Goal: Task Accomplishment & Management: Complete application form

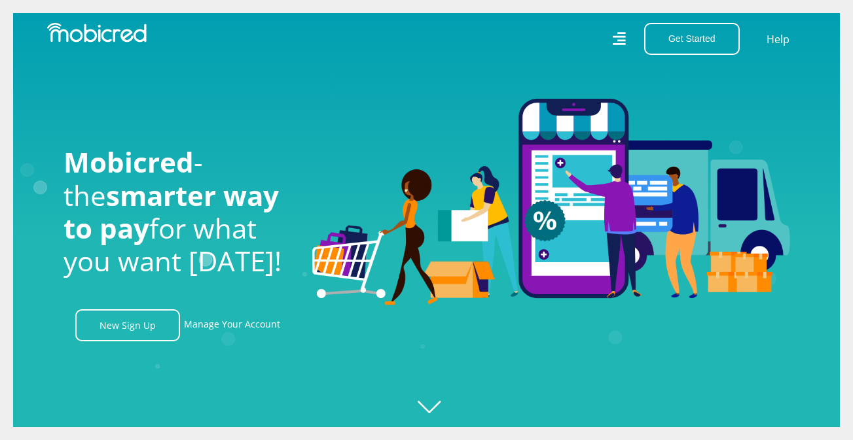
scroll to position [0, 1678]
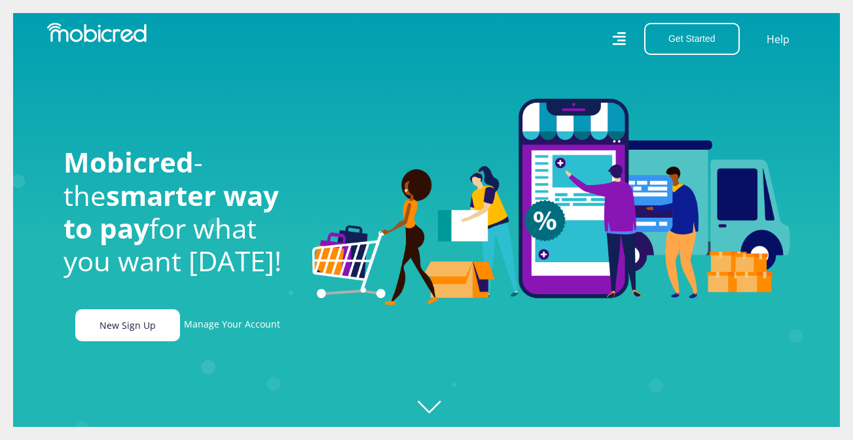
click at [141, 339] on link "New Sign Up" at bounding box center [127, 325] width 105 height 32
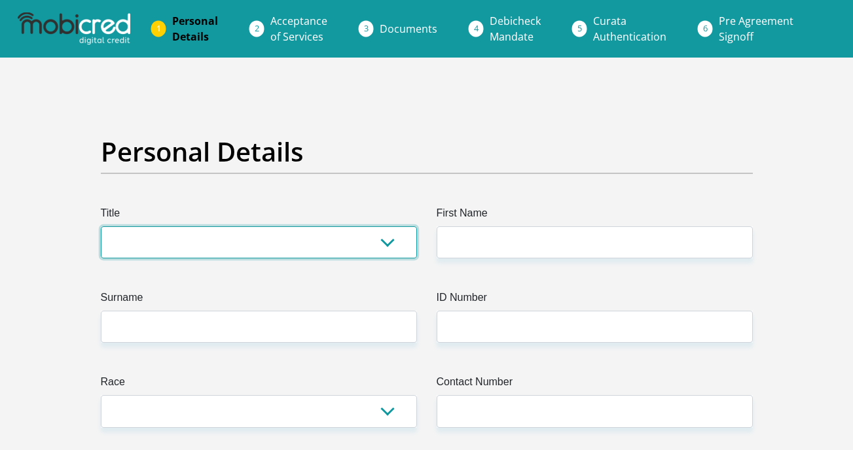
click at [173, 250] on select "Mr Ms Mrs Dr Other" at bounding box center [259, 242] width 316 height 32
select select "Ms"
click at [101, 226] on select "Mr Ms Mrs Dr Other" at bounding box center [259, 242] width 316 height 32
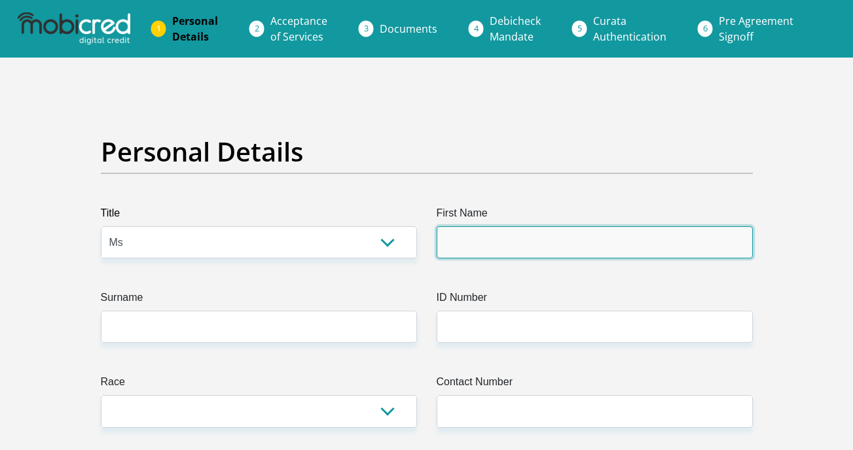
click at [497, 230] on input "First Name" at bounding box center [594, 242] width 316 height 32
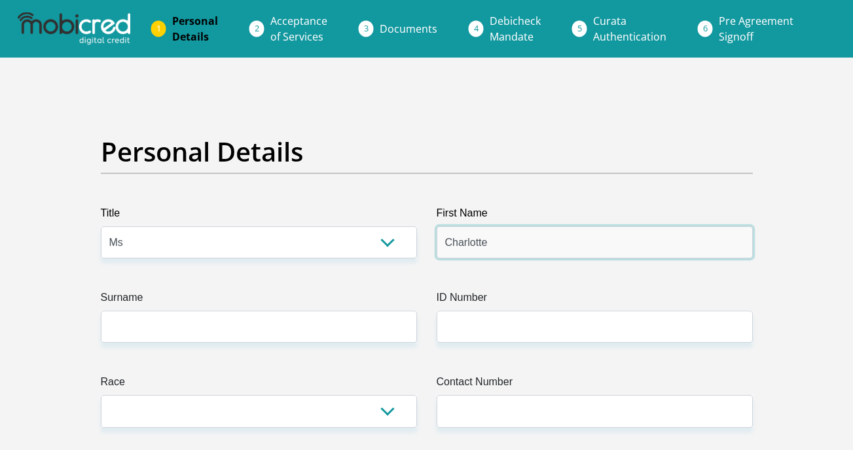
type input "Charlotte"
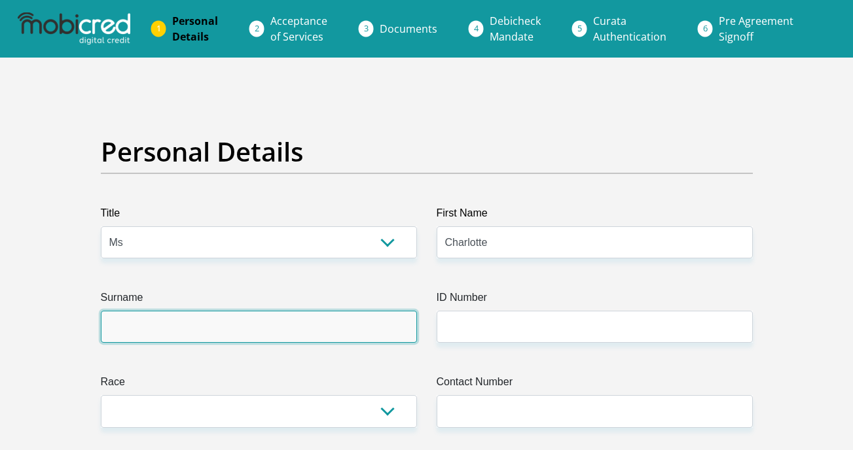
click at [202, 332] on input "Surname" at bounding box center [259, 327] width 316 height 32
type input "Xozumti"
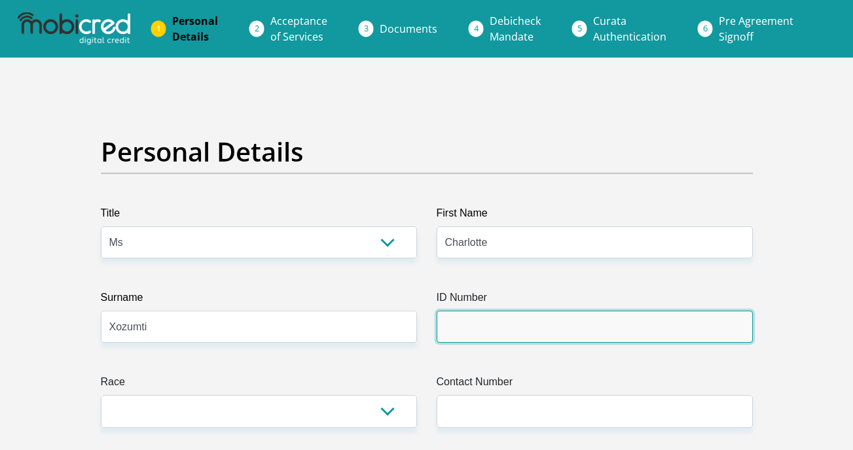
click at [469, 325] on input "ID Number" at bounding box center [594, 327] width 316 height 32
type input "0510170386088"
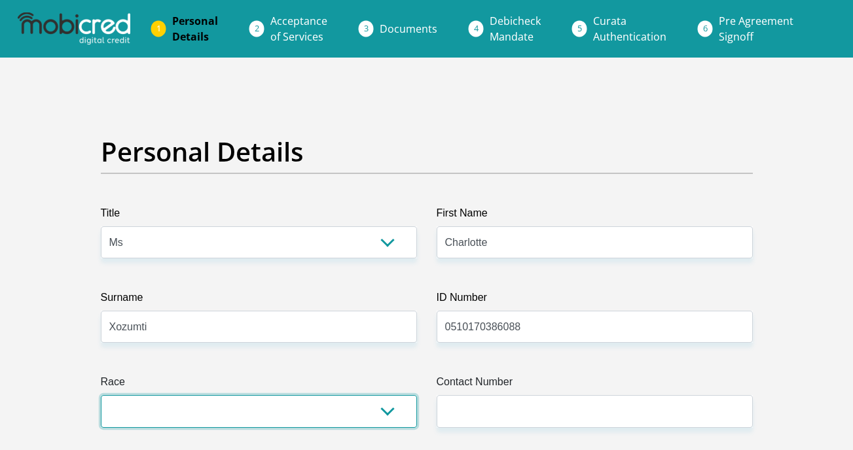
click at [166, 411] on select "Black Coloured Indian White Other" at bounding box center [259, 411] width 316 height 32
select select "1"
click at [101, 395] on select "Black Coloured Indian White Other" at bounding box center [259, 411] width 316 height 32
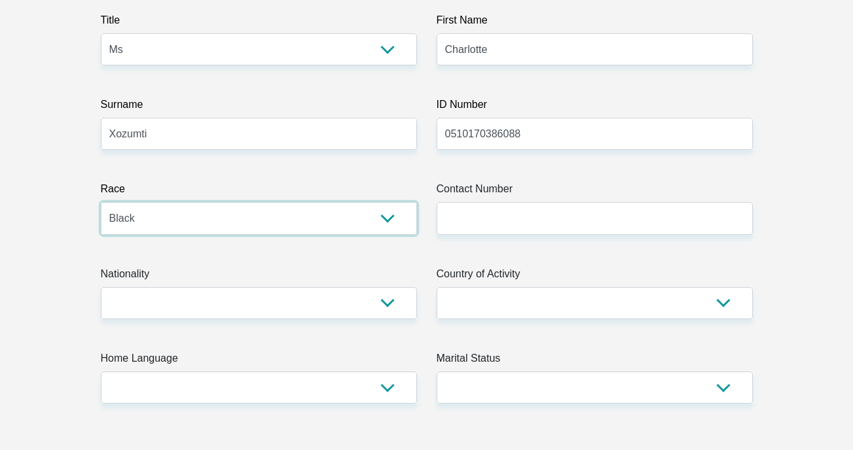
scroll to position [194, 0]
drag, startPoint x: 272, startPoint y: 181, endPoint x: 273, endPoint y: 111, distance: 69.4
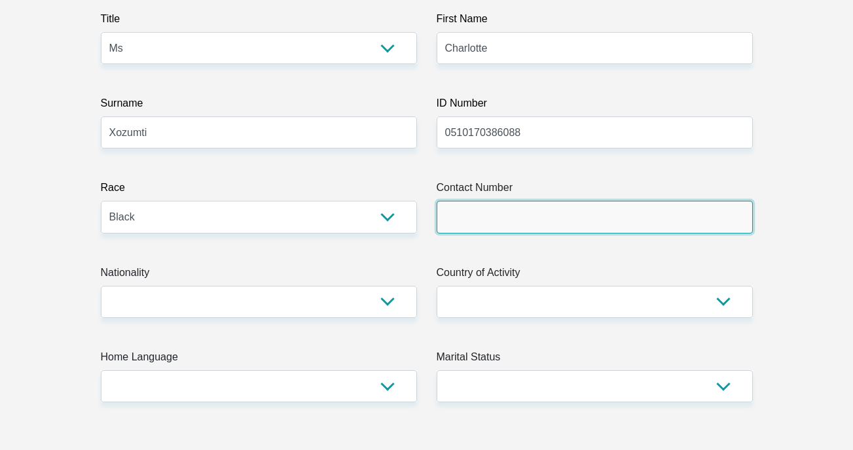
click at [481, 213] on input "Contact Number" at bounding box center [594, 217] width 316 height 32
type input "0720813855"
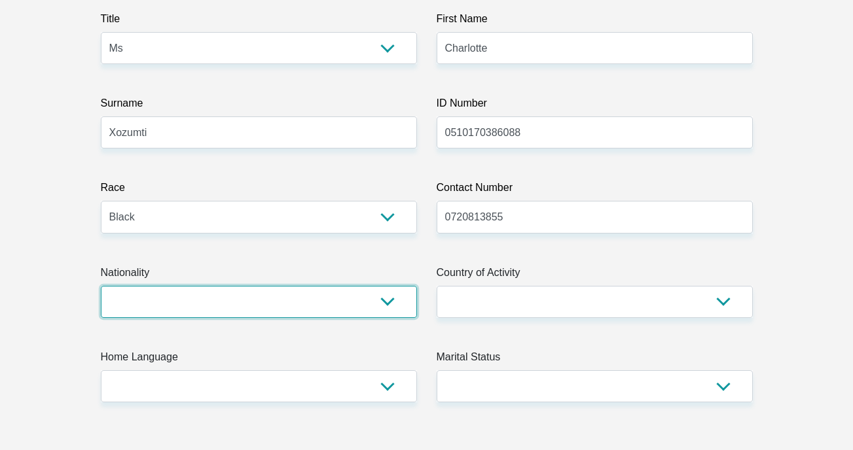
click at [332, 302] on select "South Africa Afghanistan Aland Islands Albania Algeria America Samoa American V…" at bounding box center [259, 302] width 316 height 32
select select "ZAF"
click at [101, 286] on select "South Africa Afghanistan Aland Islands Albania Algeria America Samoa American V…" at bounding box center [259, 302] width 316 height 32
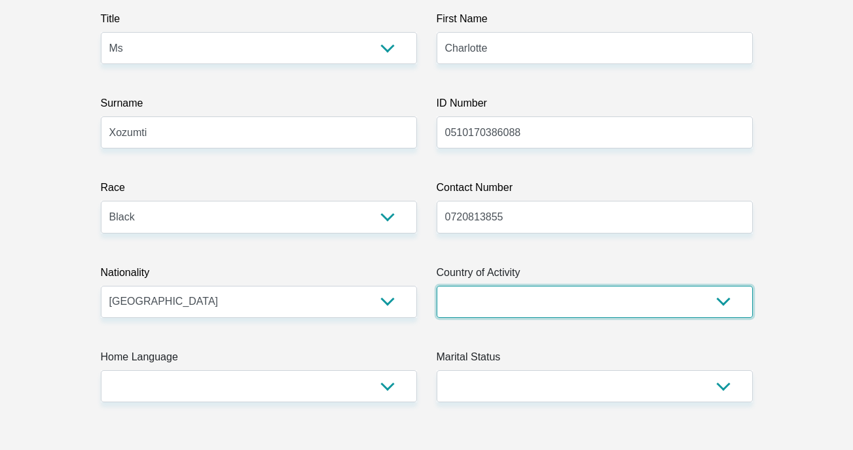
click at [471, 312] on select "South Africa Afghanistan Aland Islands Albania Algeria America Samoa American V…" at bounding box center [594, 302] width 316 height 32
select select "ZAF"
click at [436, 286] on select "South Africa Afghanistan Aland Islands Albania Algeria America Samoa American V…" at bounding box center [594, 302] width 316 height 32
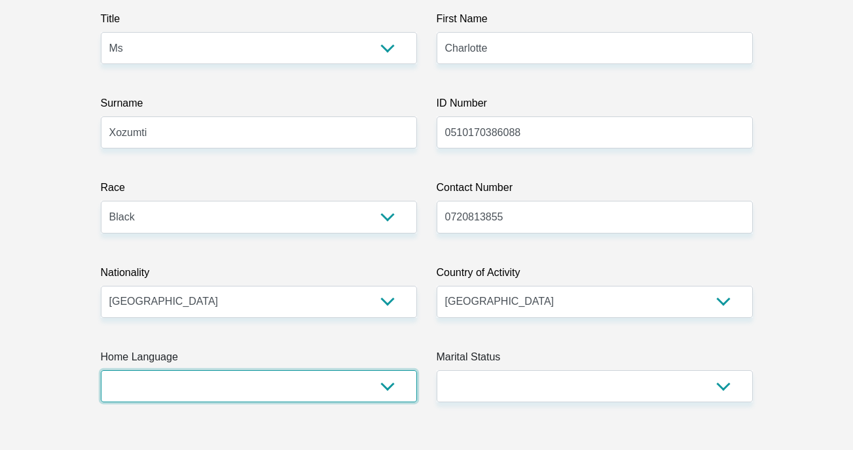
click at [276, 383] on select "Afrikaans English Sepedi South Ndebele Southern Sotho Swati Tsonga Tswana Venda…" at bounding box center [259, 386] width 316 height 32
select select "eng"
click at [101, 370] on select "Afrikaans English Sepedi South Ndebele Southern Sotho Swati Tsonga Tswana Venda…" at bounding box center [259, 386] width 316 height 32
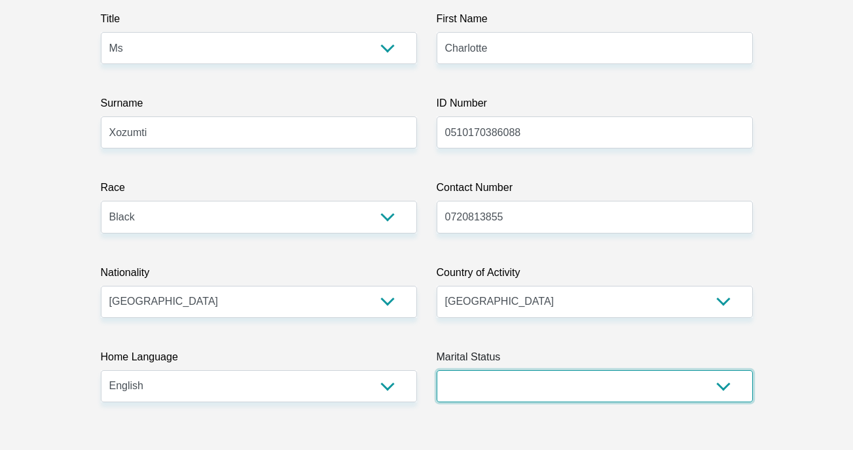
click at [477, 394] on select "Married ANC Single Divorced Widowed Married COP or Customary Law" at bounding box center [594, 386] width 316 height 32
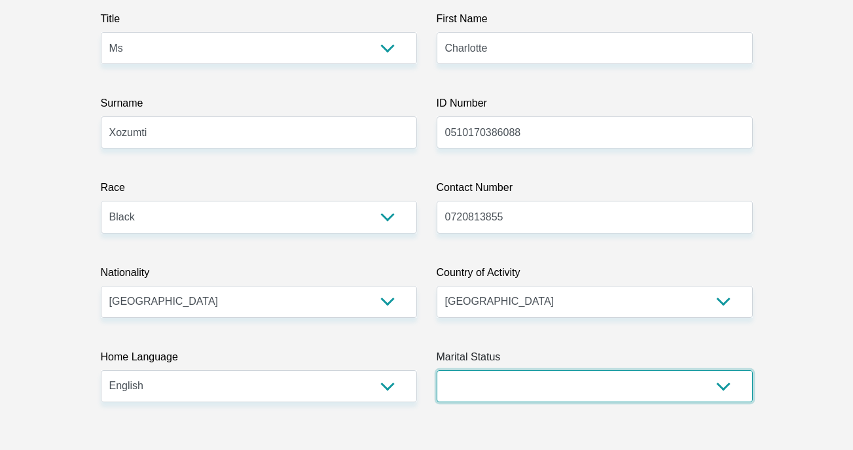
click at [469, 383] on select "Married ANC Single Divorced Widowed Married COP or Customary Law" at bounding box center [594, 386] width 316 height 32
select select "2"
click at [436, 370] on select "Married ANC Single Divorced Widowed Married COP or Customary Law" at bounding box center [594, 386] width 316 height 32
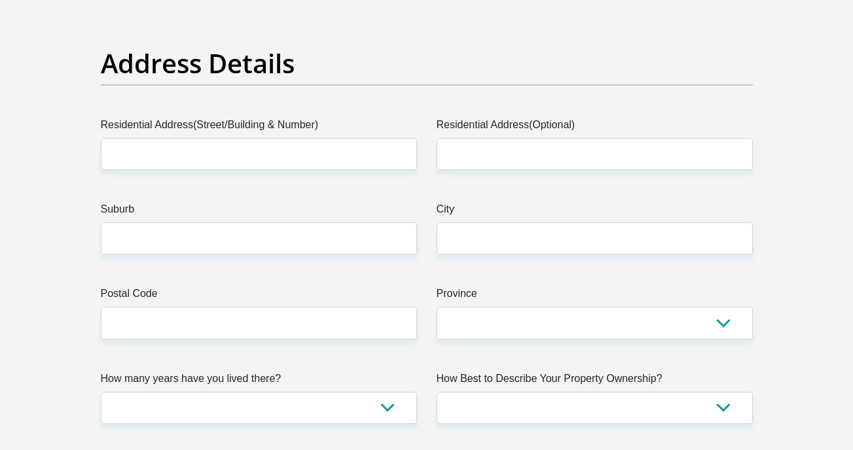
scroll to position [628, 0]
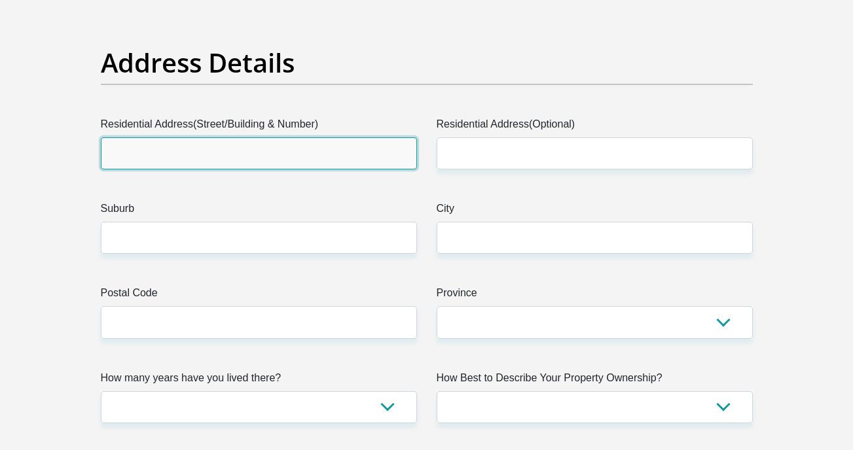
click at [185, 160] on input "Residential Address(Street/Building & Number)" at bounding box center [259, 153] width 316 height 32
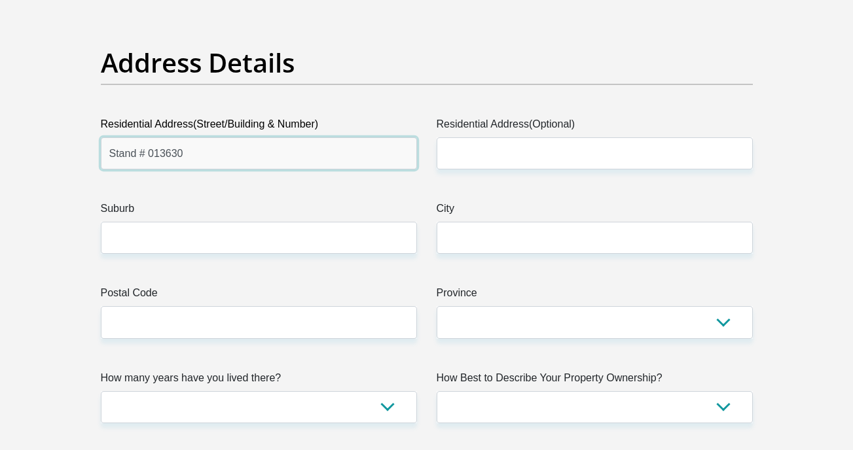
type input "Stand # 013630"
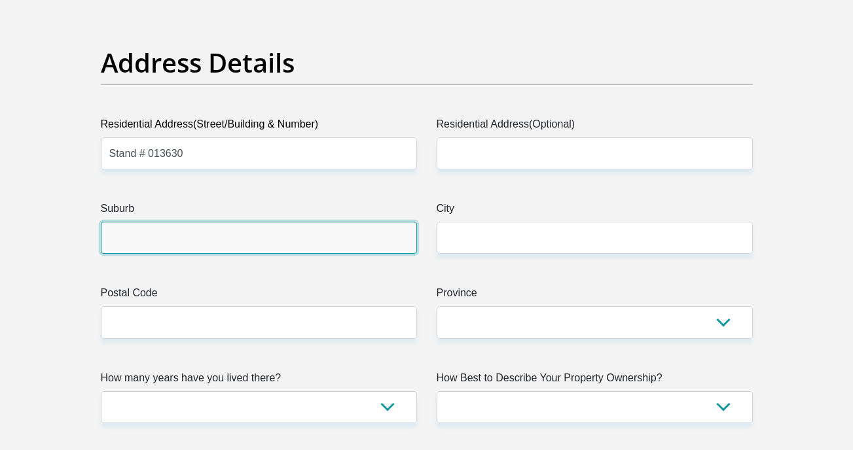
click at [160, 243] on input "Suburb" at bounding box center [259, 238] width 316 height 32
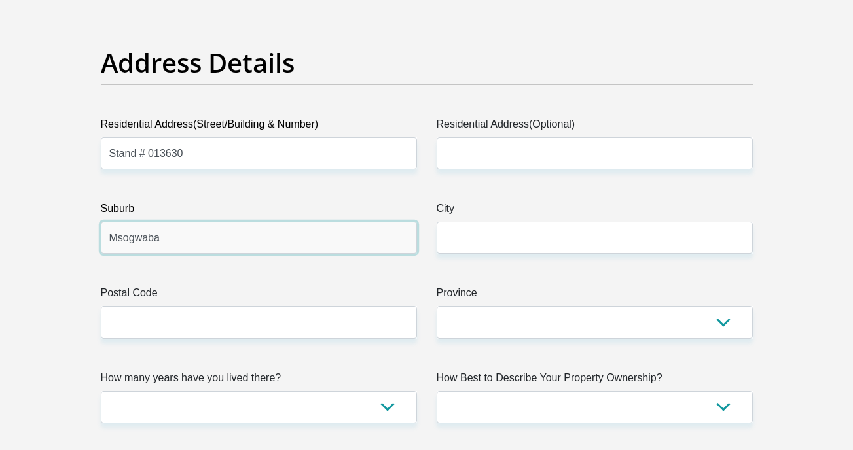
type input "Msogwaba"
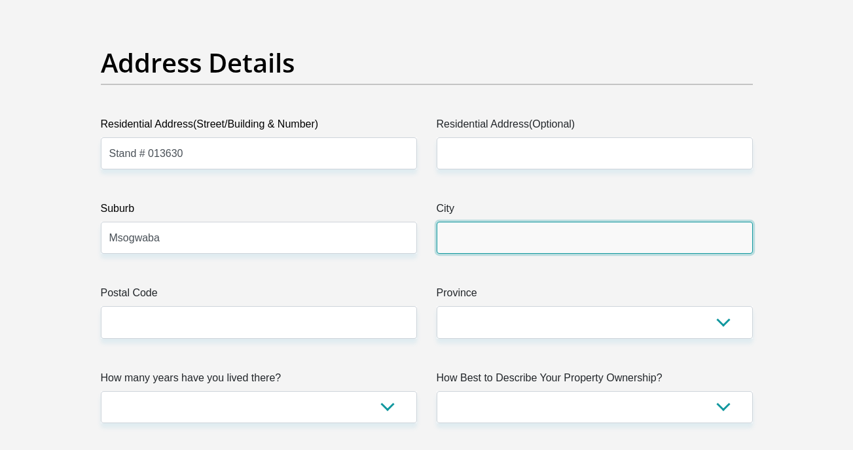
click at [444, 235] on input "City" at bounding box center [594, 238] width 316 height 32
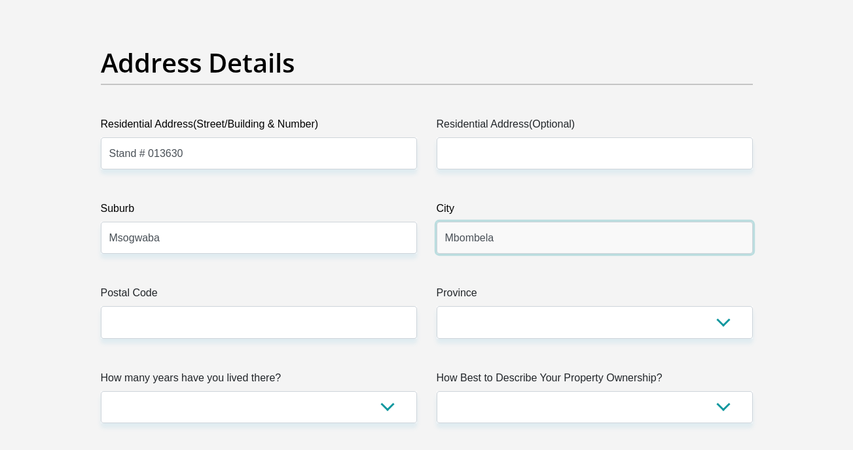
type input "Mbombela"
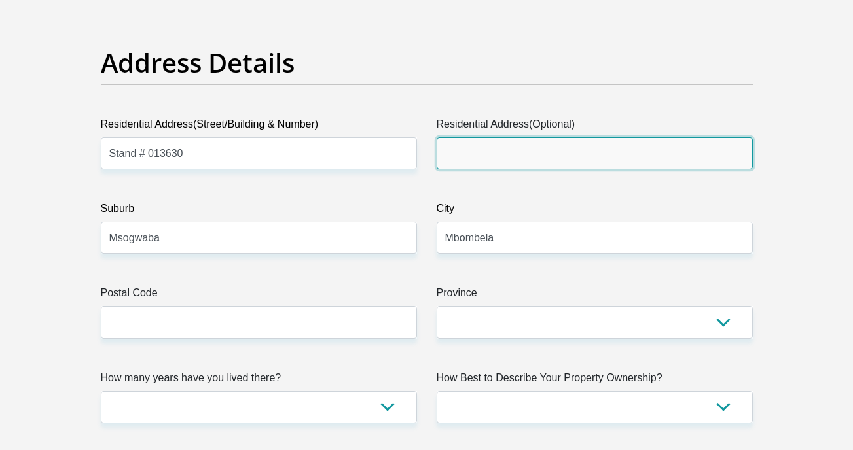
click at [454, 149] on input "Residential Address(Optional)" at bounding box center [594, 153] width 316 height 32
type input "Msogwaba"
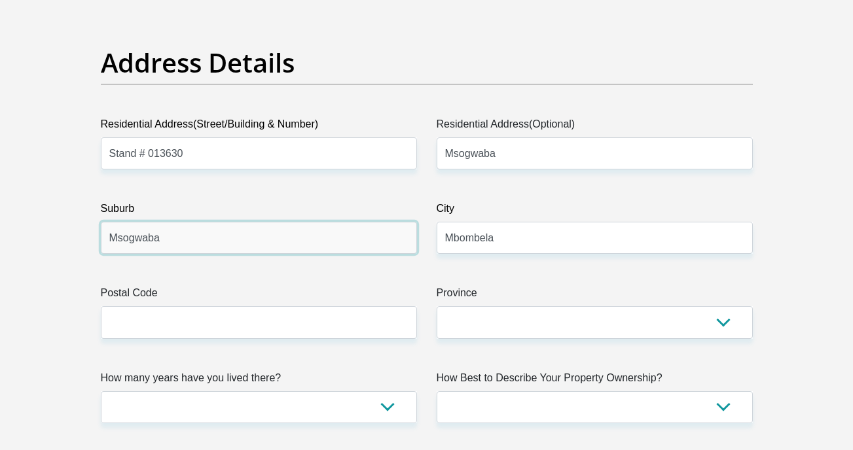
click at [323, 238] on input "Msogwaba" at bounding box center [259, 238] width 316 height 32
type input "M"
type input "Kanyamazane"
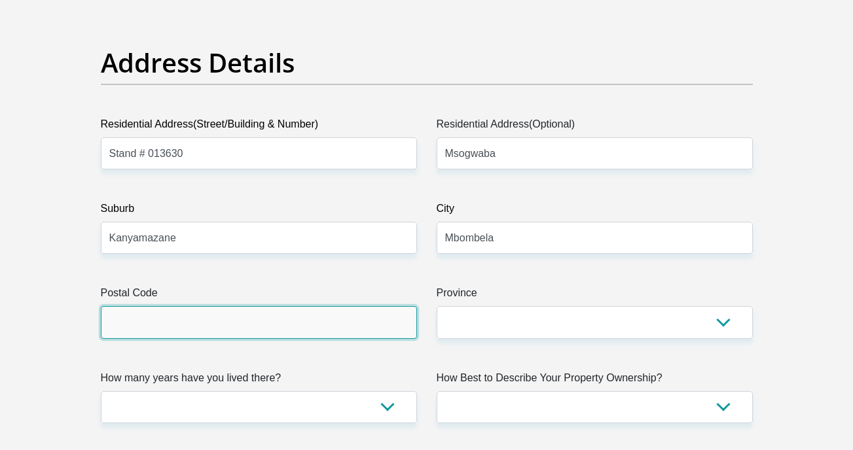
click at [167, 323] on input "Postal Code" at bounding box center [259, 322] width 316 height 32
type input "1215"
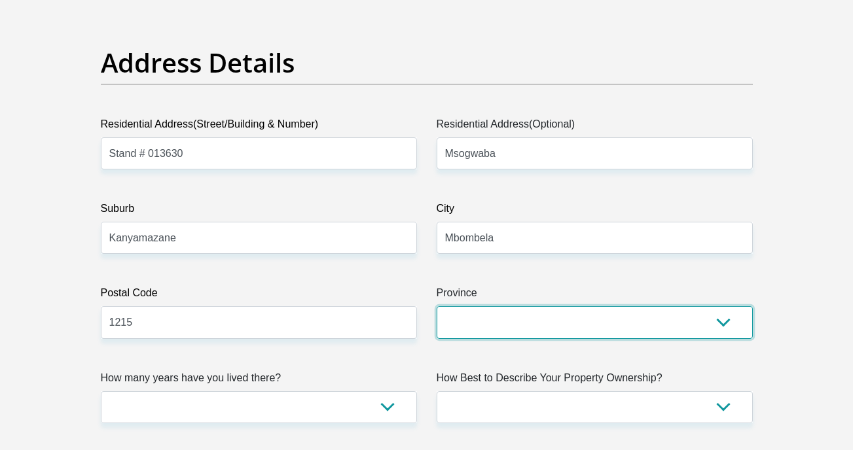
click at [479, 327] on select "Eastern Cape Free State Gauteng KwaZulu-Natal Limpopo Mpumalanga Northern Cape …" at bounding box center [594, 322] width 316 height 32
select select "Mpumalanga"
click at [436, 306] on select "Eastern Cape Free State Gauteng KwaZulu-Natal Limpopo Mpumalanga Northern Cape …" at bounding box center [594, 322] width 316 height 32
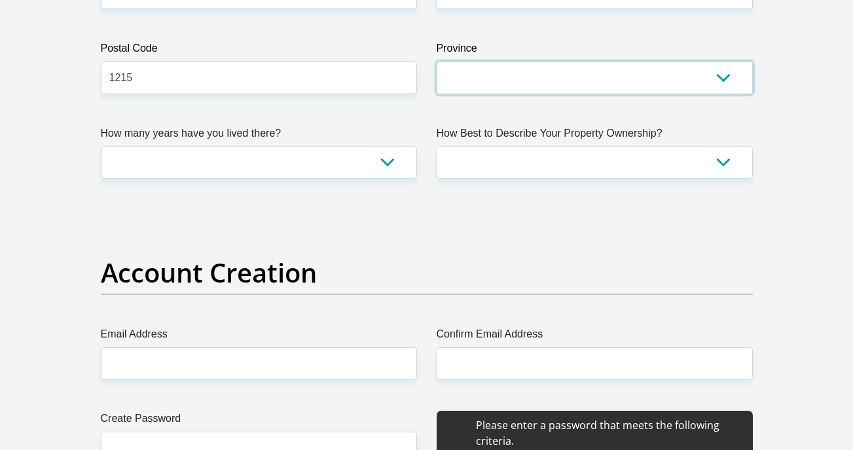
scroll to position [880, 0]
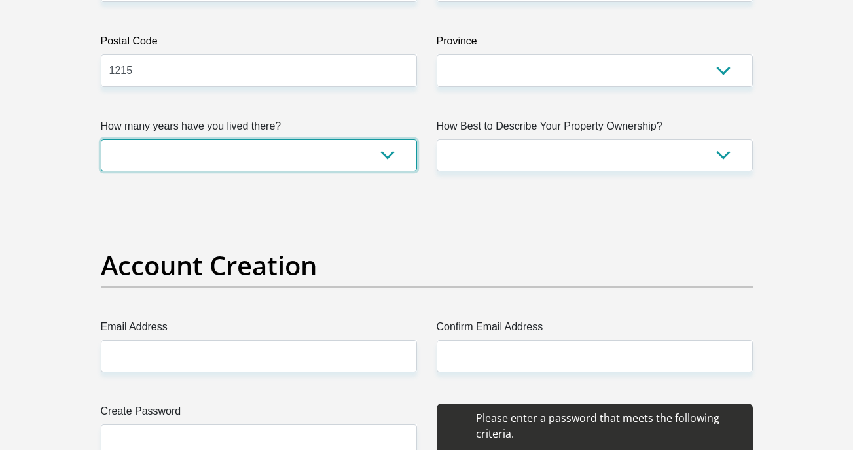
click at [208, 146] on select "less than 1 year 1-3 years 3-5 years 5+ years" at bounding box center [259, 155] width 316 height 32
select select "5"
click at [101, 139] on select "less than 1 year 1-3 years 3-5 years 5+ years" at bounding box center [259, 155] width 316 height 32
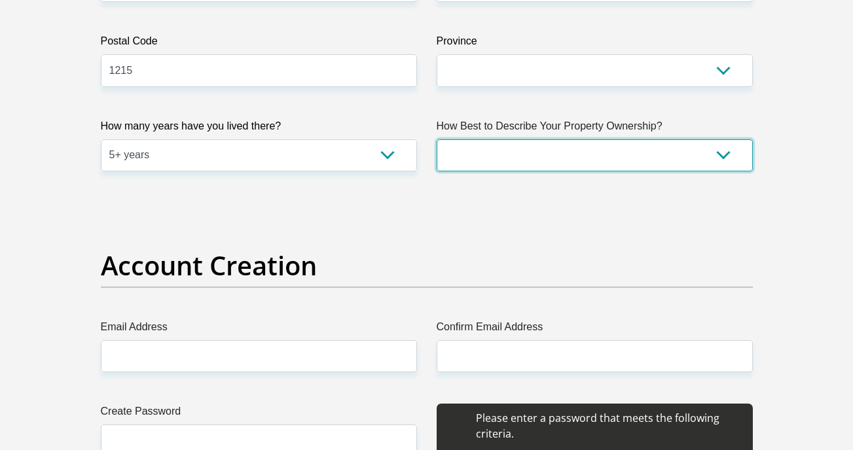
click at [477, 159] on select "Owned Rented Family Owned Company Dwelling" at bounding box center [594, 155] width 316 height 32
select select "parents"
click at [436, 139] on select "Owned Rented Family Owned Company Dwelling" at bounding box center [594, 155] width 316 height 32
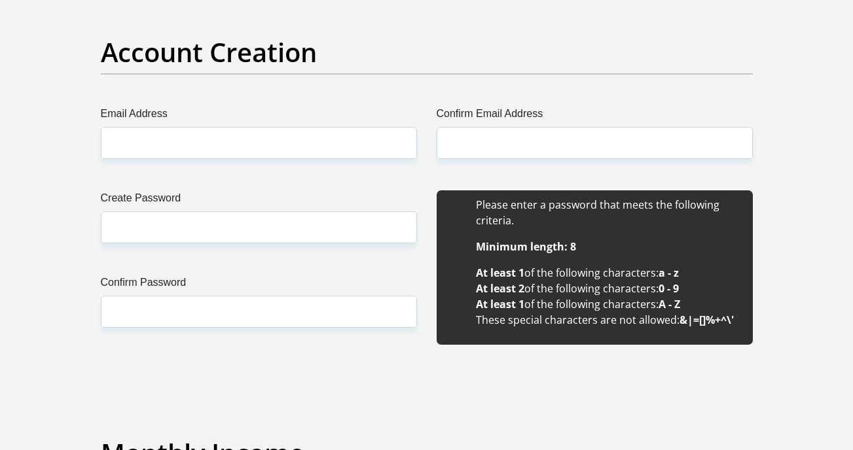
scroll to position [1095, 0]
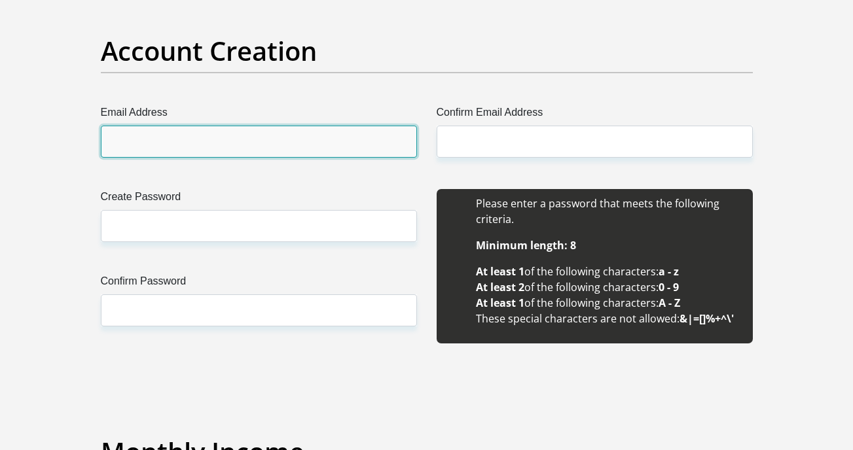
click at [195, 141] on input "Email Address" at bounding box center [259, 142] width 316 height 32
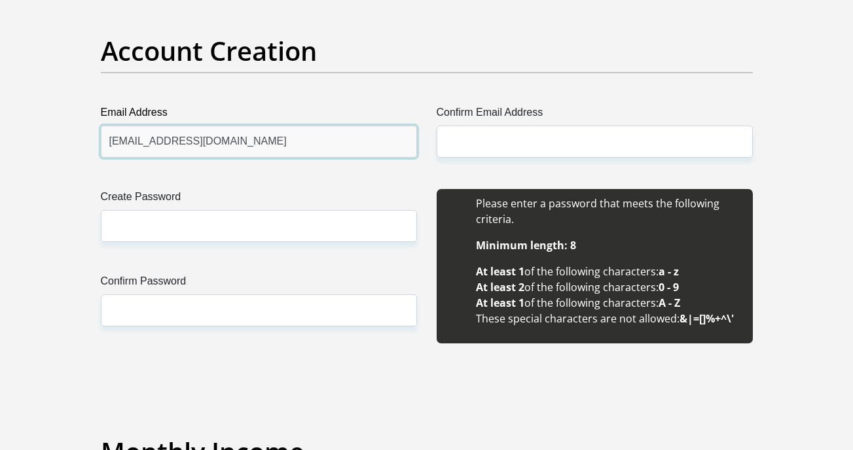
type input "xozumtic@gmail.com"
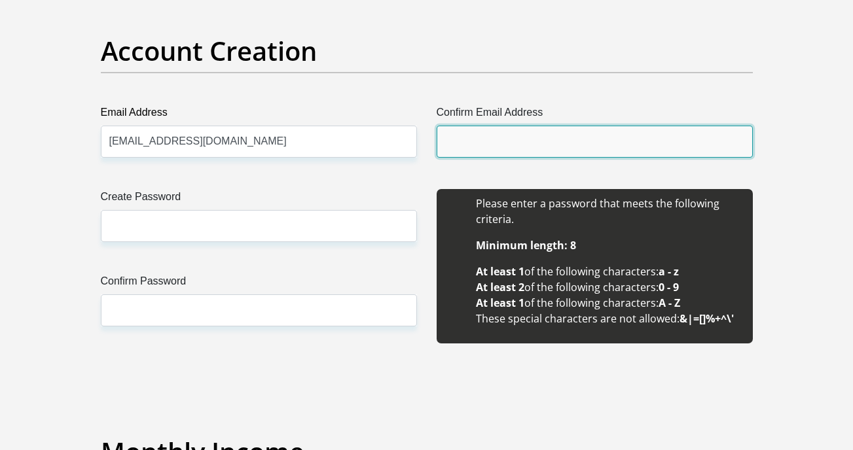
click at [495, 144] on input "Confirm Email Address" at bounding box center [594, 142] width 316 height 32
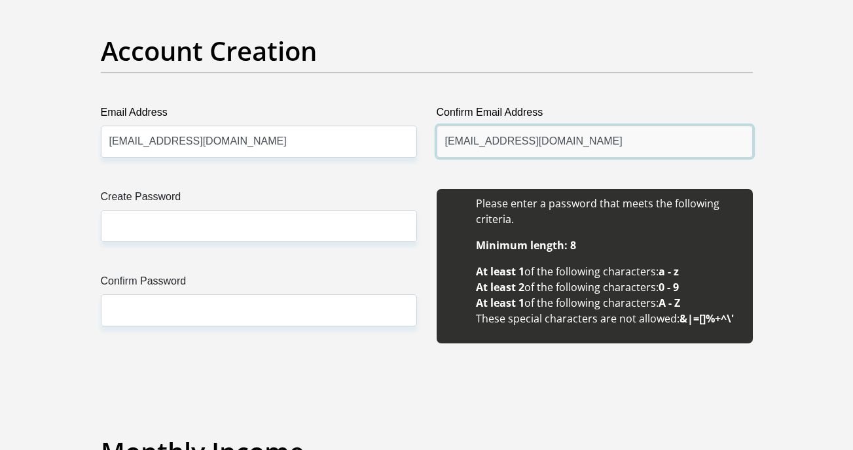
type input "xozumtic@gmail.com"
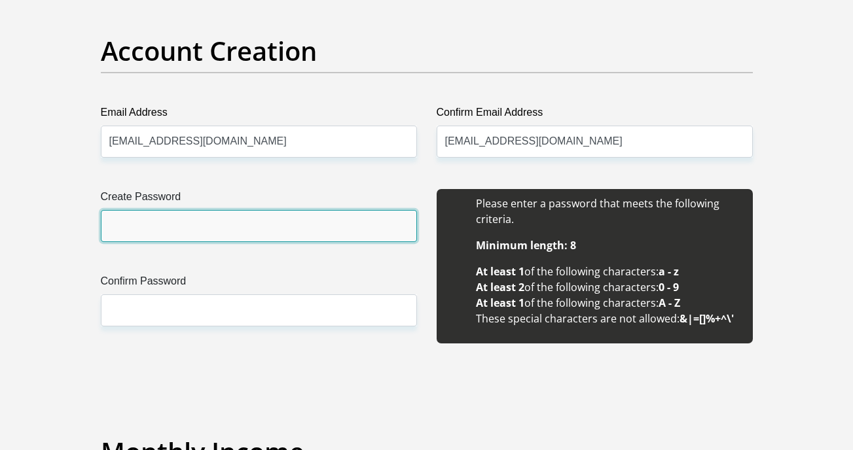
click at [135, 218] on input "Create Password" at bounding box center [259, 226] width 316 height 32
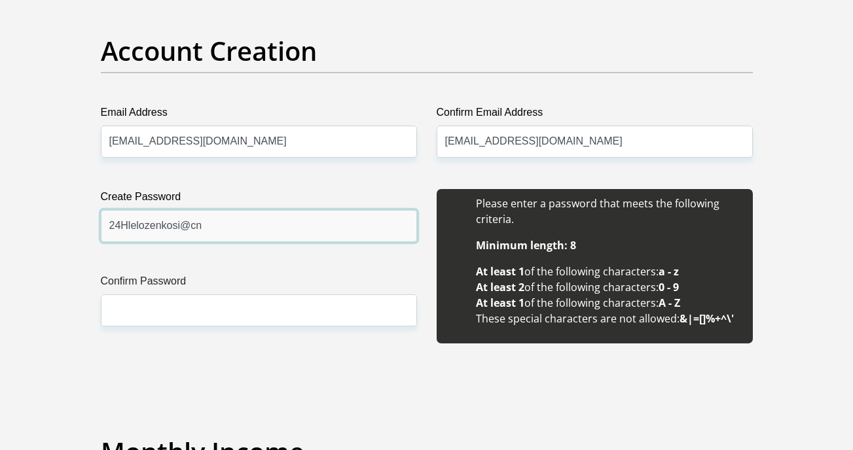
type input "24Hlelozenkosi@cn"
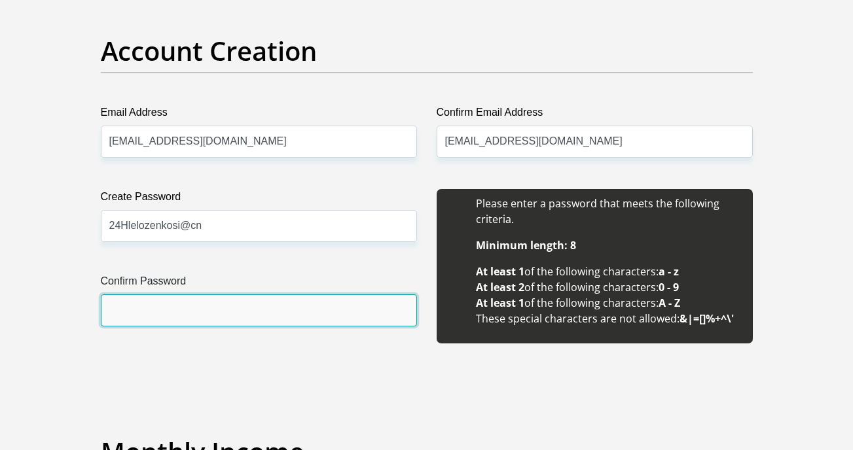
click at [115, 308] on input "Confirm Password" at bounding box center [259, 310] width 316 height 32
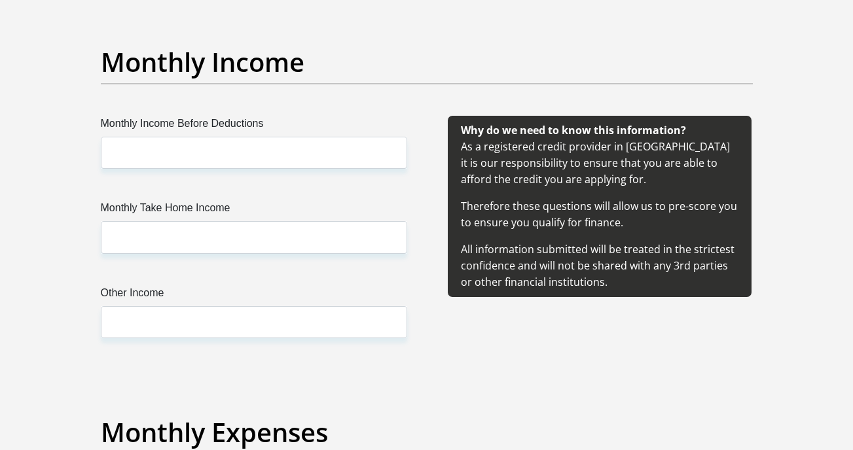
scroll to position [1486, 0]
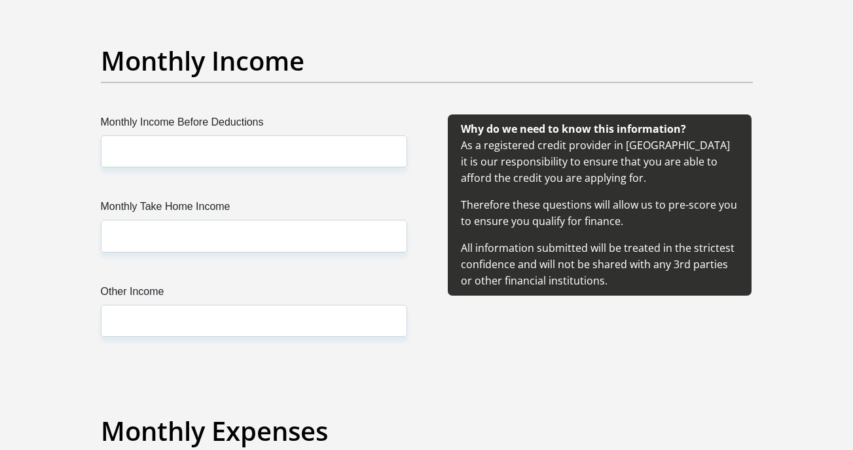
type input "24Hlelozenkosi@cn"
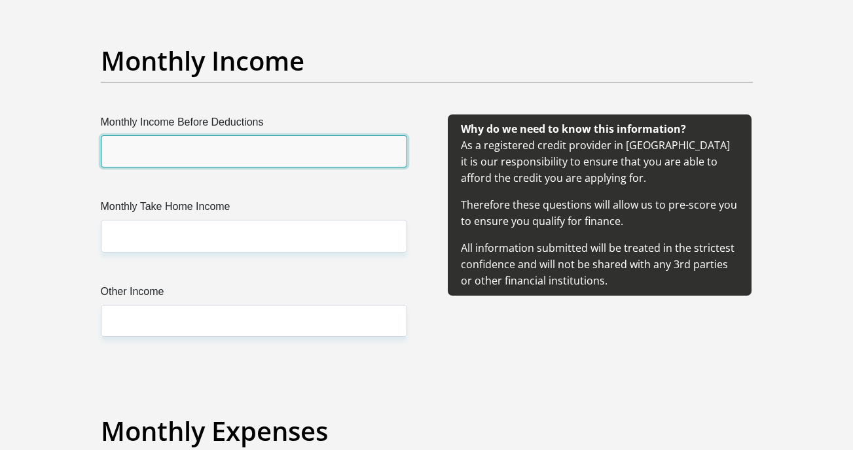
click at [122, 145] on input "Monthly Income Before Deductions" at bounding box center [254, 151] width 306 height 32
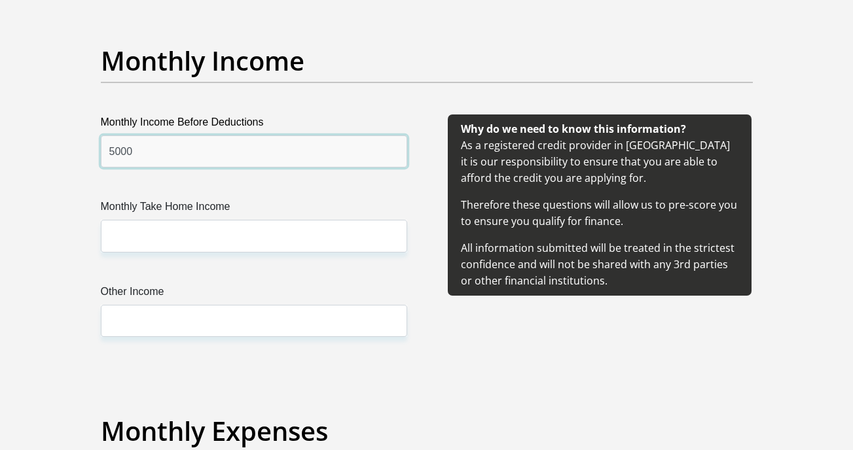
type input "5000"
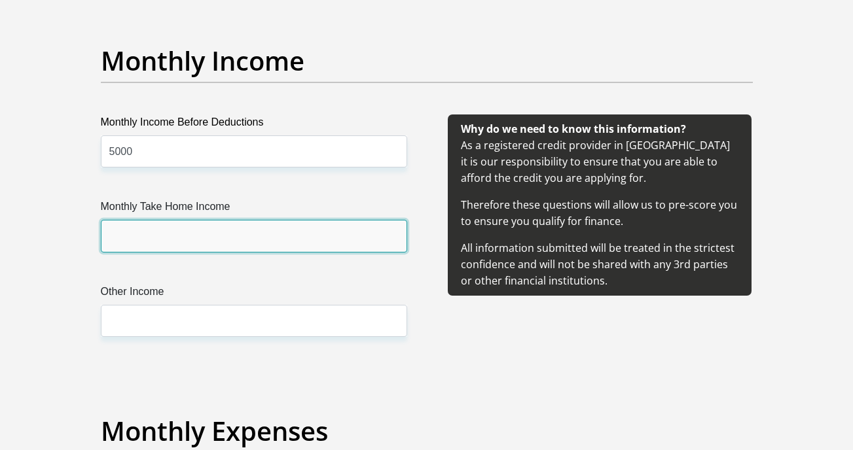
click at [122, 241] on input "Monthly Take Home Income" at bounding box center [254, 236] width 306 height 32
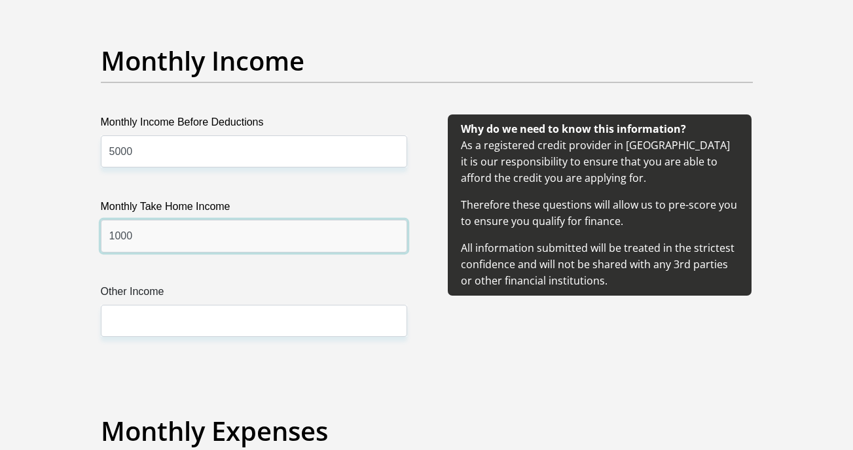
type input "1000"
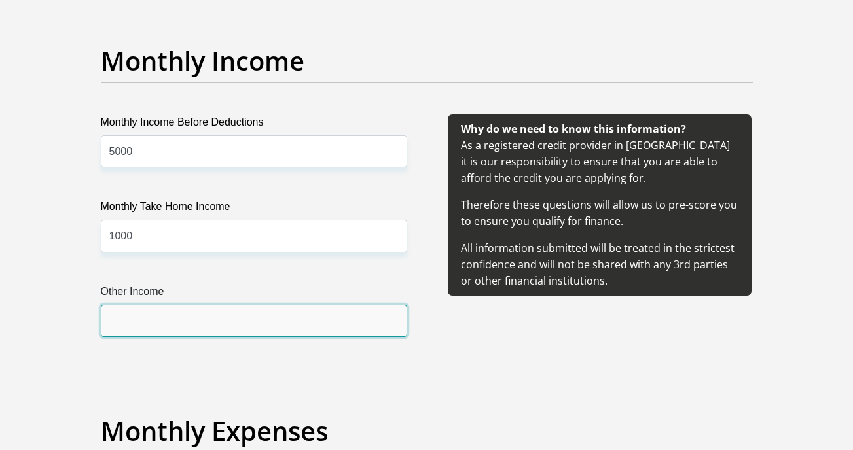
click at [112, 323] on input "Other Income" at bounding box center [254, 321] width 306 height 32
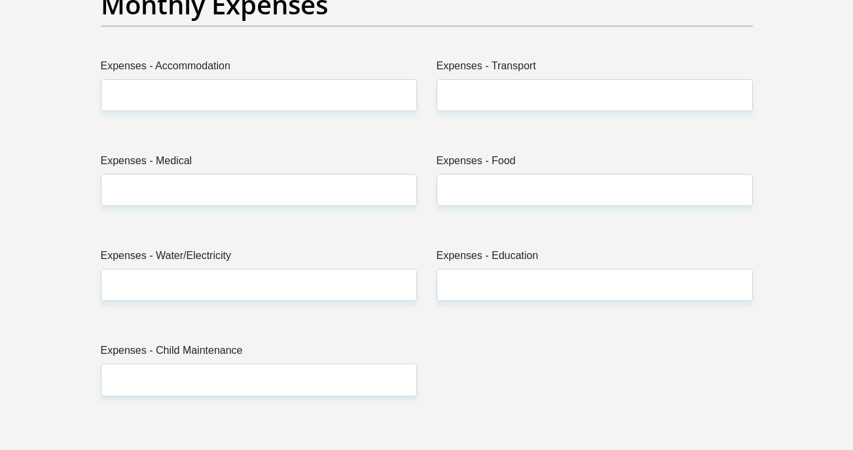
scroll to position [1915, 0]
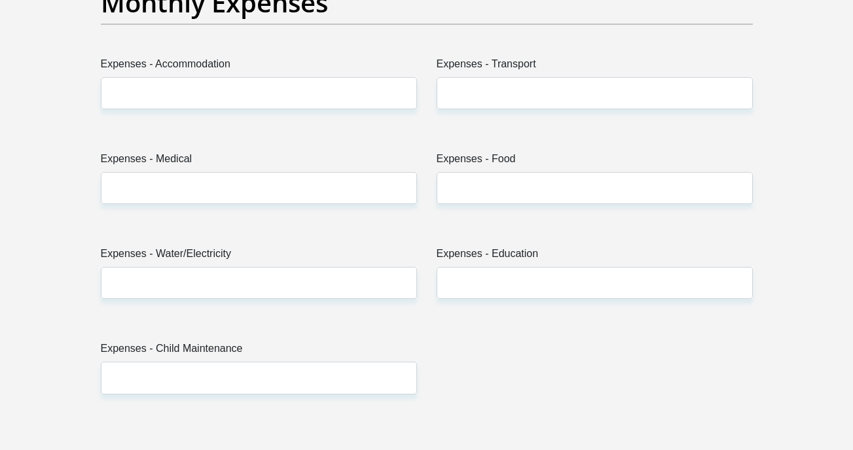
type input "0"
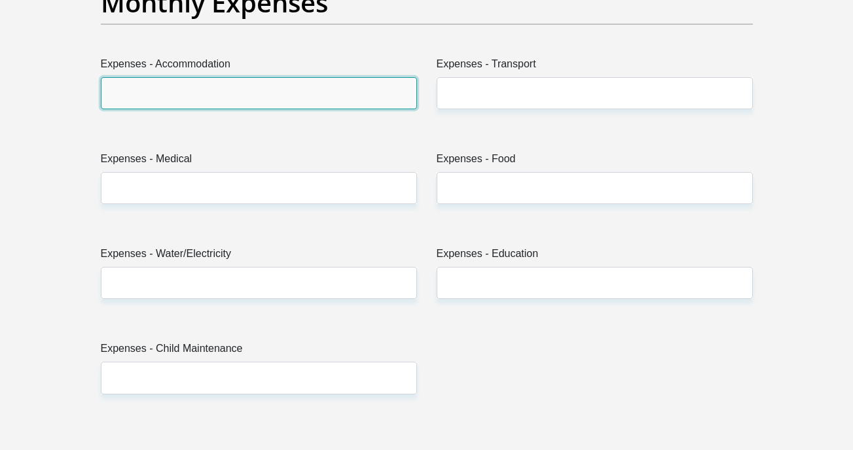
click at [130, 88] on input "Expenses - Accommodation" at bounding box center [259, 93] width 316 height 32
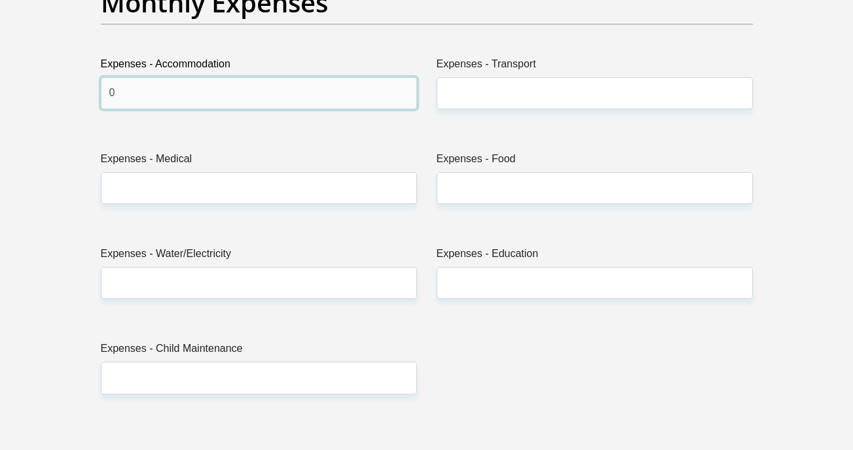
type input "0"
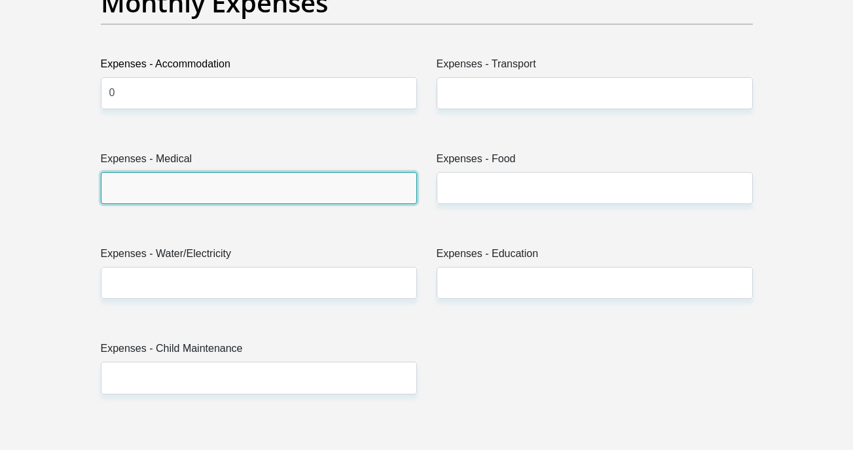
click at [131, 184] on input "Expenses - Medical" at bounding box center [259, 188] width 316 height 32
type input "0"
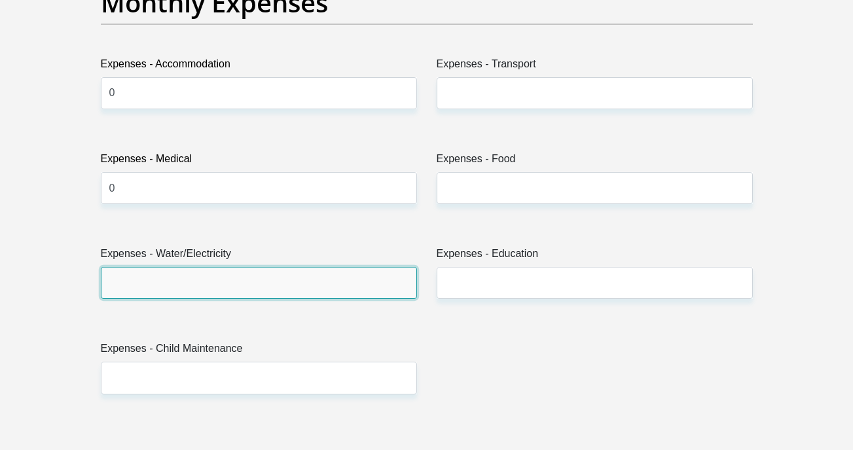
click at [124, 285] on input "Expenses - Water/Electricity" at bounding box center [259, 283] width 316 height 32
type input "0"
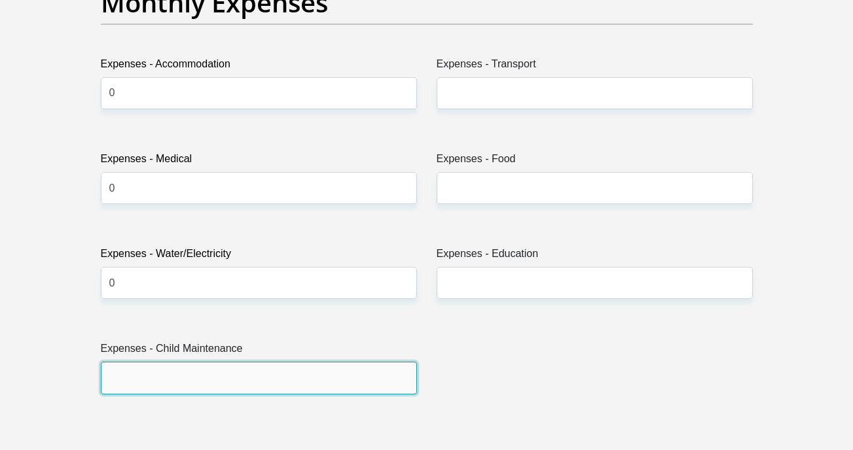
click at [124, 381] on input "Expenses - Child Maintenance" at bounding box center [259, 378] width 316 height 32
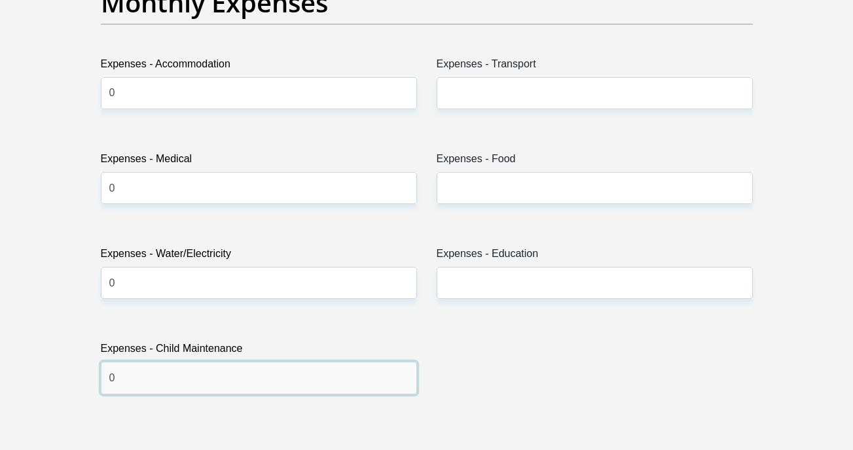
type input "0"
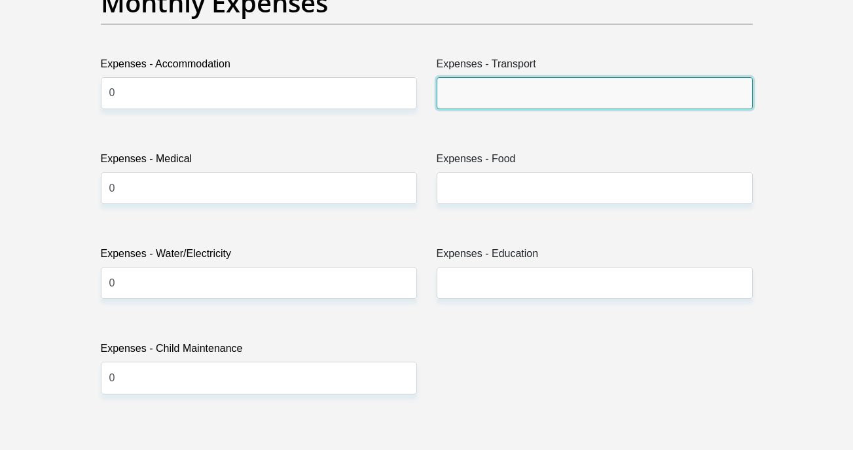
click at [458, 90] on input "Expenses - Transport" at bounding box center [594, 93] width 316 height 32
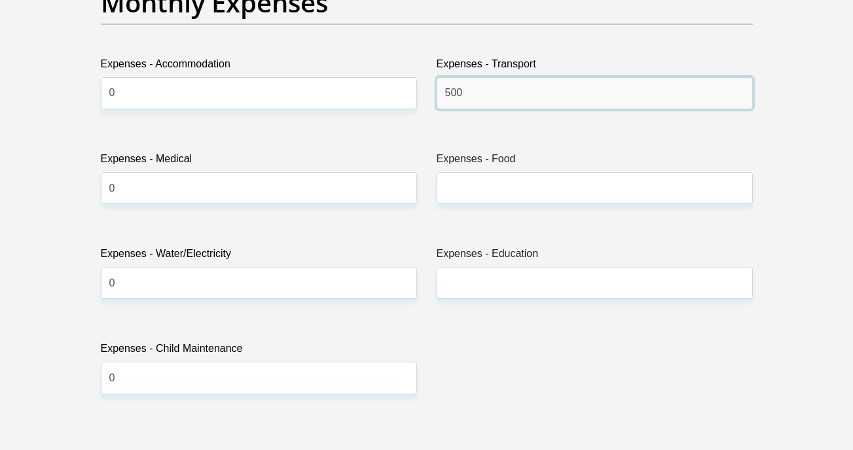
type input "500"
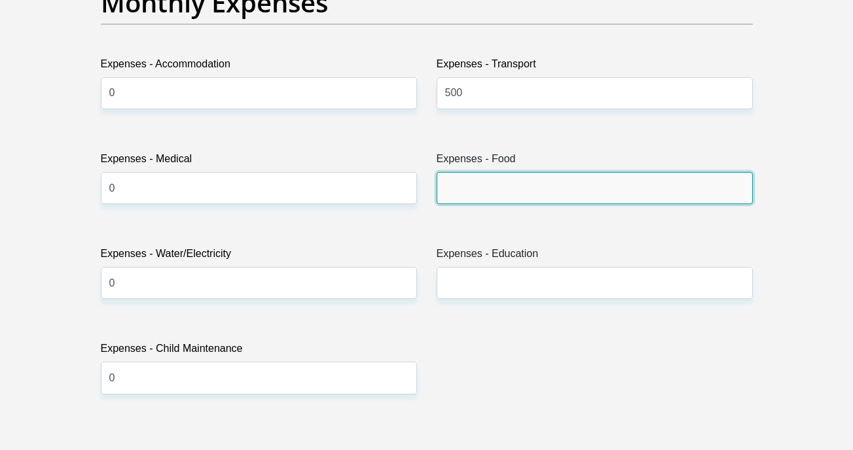
click at [454, 186] on input "Expenses - Food" at bounding box center [594, 188] width 316 height 32
type input "2"
type input "1500"
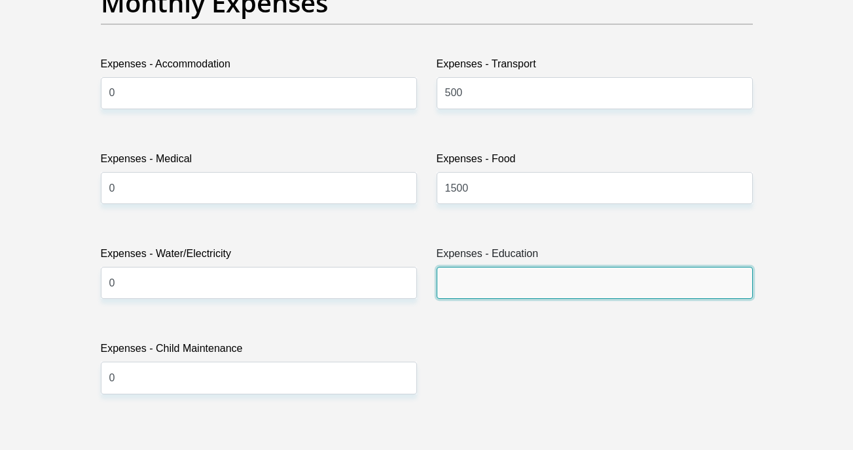
click at [446, 283] on input "Expenses - Education" at bounding box center [594, 283] width 316 height 32
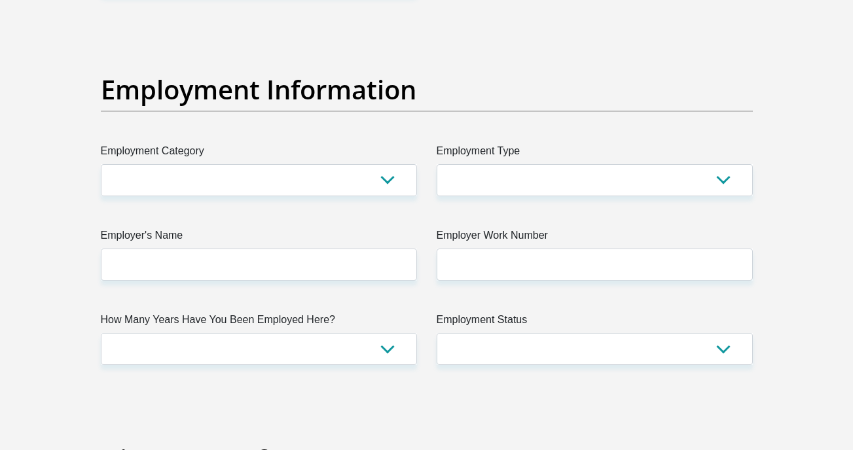
scroll to position [2319, 0]
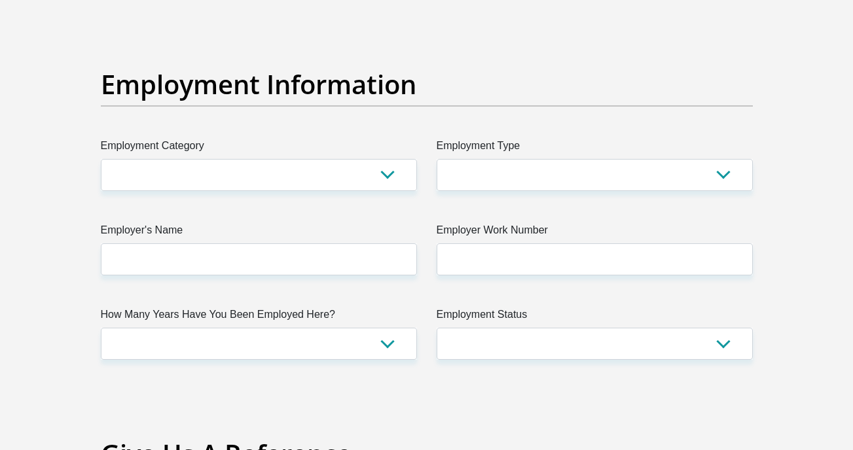
type input "500"
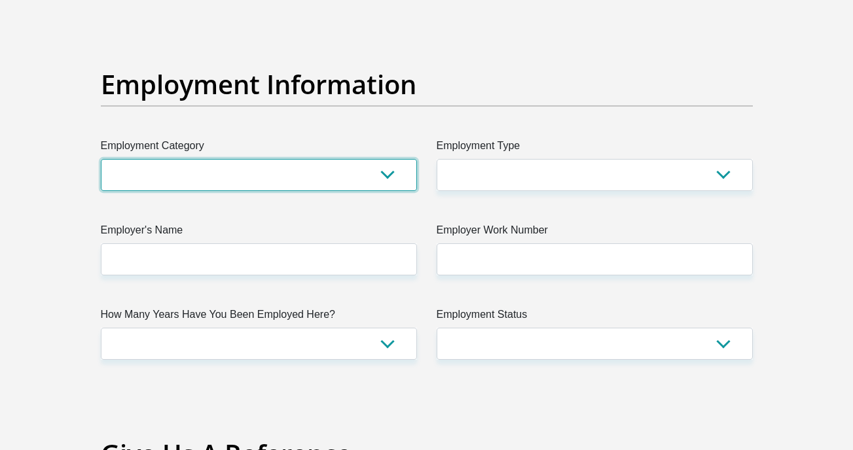
click at [135, 186] on select "AGRICULTURE ALCOHOL & TOBACCO CONSTRUCTION MATERIALS METALLURGY EQUIPMENT FOR R…" at bounding box center [259, 175] width 316 height 32
click at [128, 185] on select "AGRICULTURE ALCOHOL & TOBACCO CONSTRUCTION MATERIALS METALLURGY EQUIPMENT FOR R…" at bounding box center [259, 175] width 316 height 32
click at [177, 181] on select "AGRICULTURE ALCOHOL & TOBACCO CONSTRUCTION MATERIALS METALLURGY EQUIPMENT FOR R…" at bounding box center [259, 175] width 316 height 32
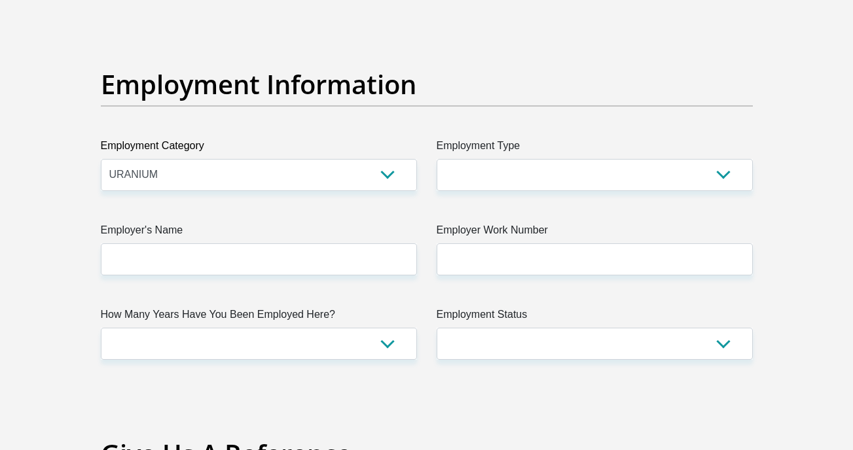
click at [43, 196] on section "Personal Details Title Mr Ms Mrs Dr Other First Name Charlotte Surname Xozumti …" at bounding box center [426, 19] width 853 height 4561
click at [152, 179] on select "AGRICULTURE ALCOHOL & TOBACCO CONSTRUCTION MATERIALS METALLURGY EQUIPMENT FOR R…" at bounding box center [259, 175] width 316 height 32
select select "67"
click at [101, 159] on select "AGRICULTURE ALCOHOL & TOBACCO CONSTRUCTION MATERIALS METALLURGY EQUIPMENT FOR R…" at bounding box center [259, 175] width 316 height 32
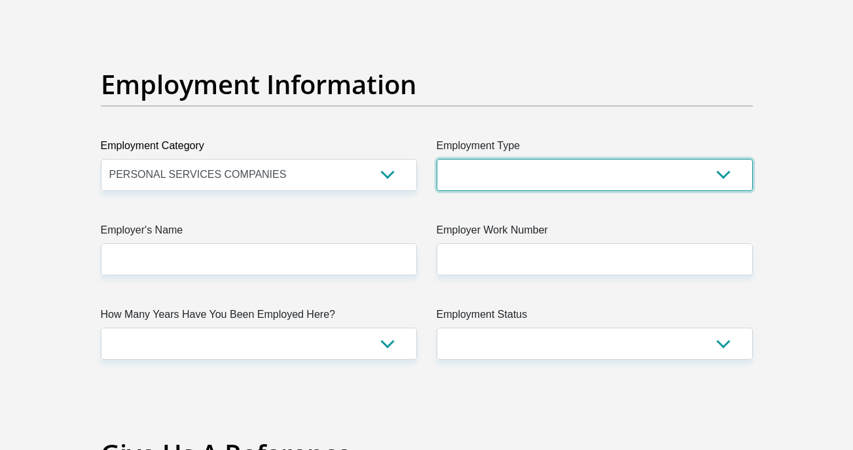
click at [516, 175] on select "College/Lecturer Craft Seller Creative Driver Executive Farmer Forces - Non Com…" at bounding box center [594, 175] width 316 height 32
select select "Student"
click at [436, 159] on select "College/Lecturer Craft Seller Creative Driver Executive Farmer Forces - Non Com…" at bounding box center [594, 175] width 316 height 32
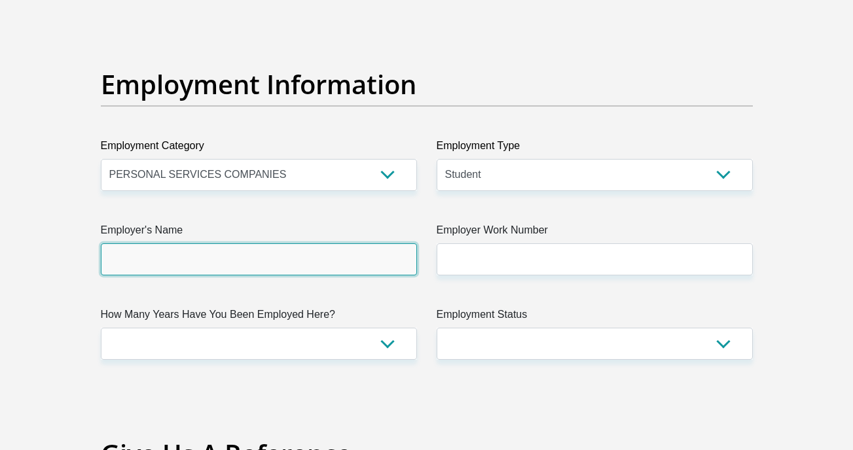
click at [169, 255] on input "Employer's Name" at bounding box center [259, 259] width 316 height 32
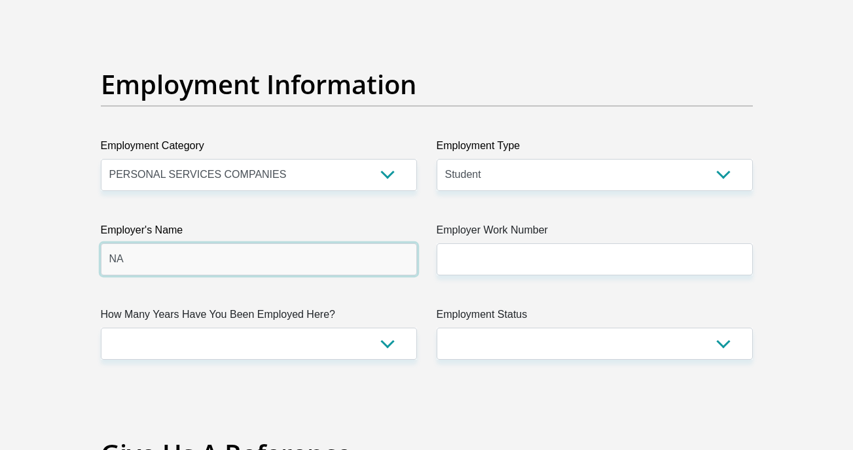
type input "NA"
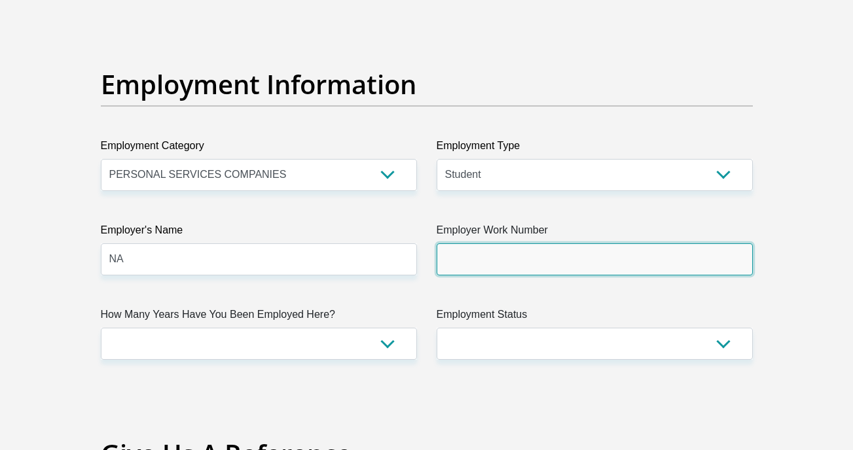
click at [459, 260] on input "Employer Work Number" at bounding box center [594, 259] width 316 height 32
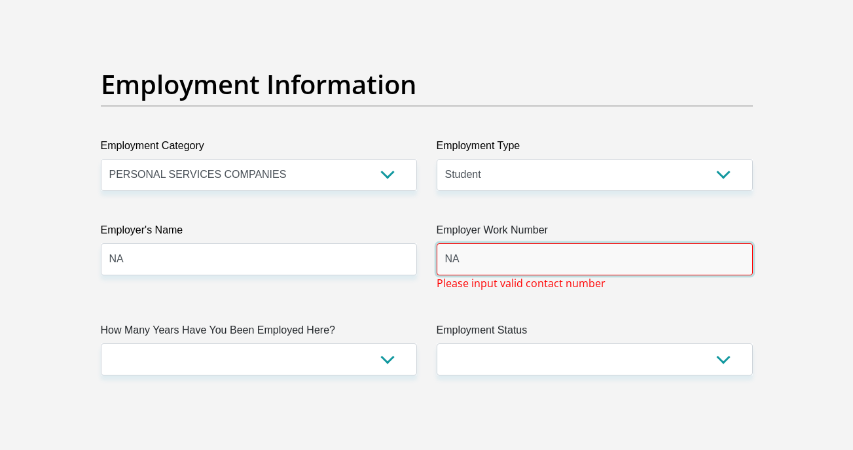
type input "N"
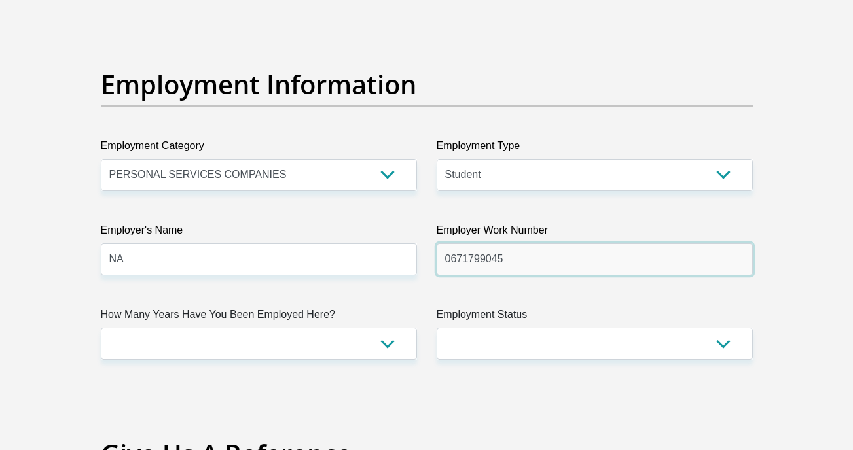
type input "0671799045"
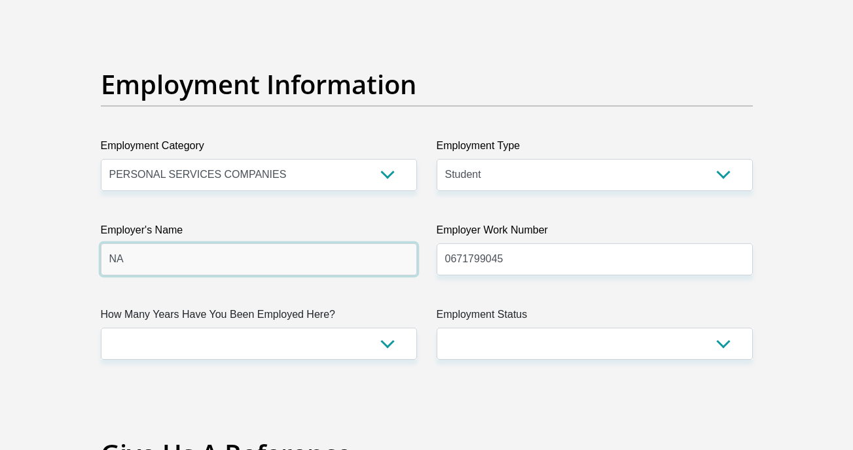
click at [146, 268] on input "NA" at bounding box center [259, 259] width 316 height 32
type input "N"
type input "Maria"
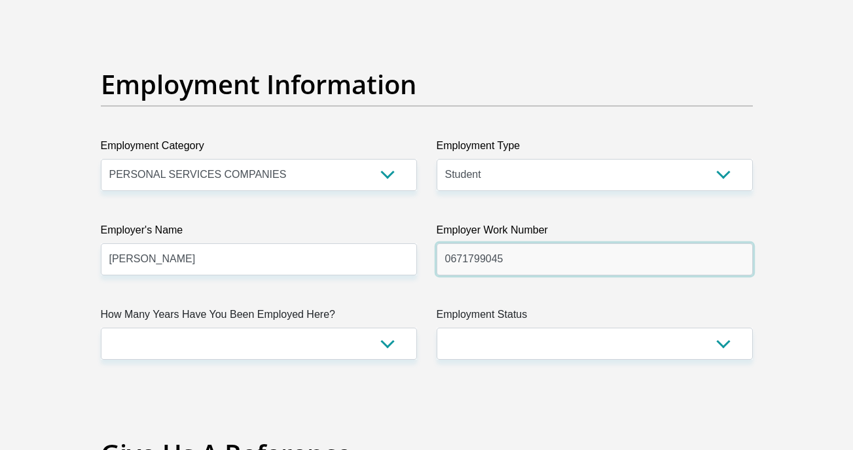
click at [567, 272] on input "0671799045" at bounding box center [594, 259] width 316 height 32
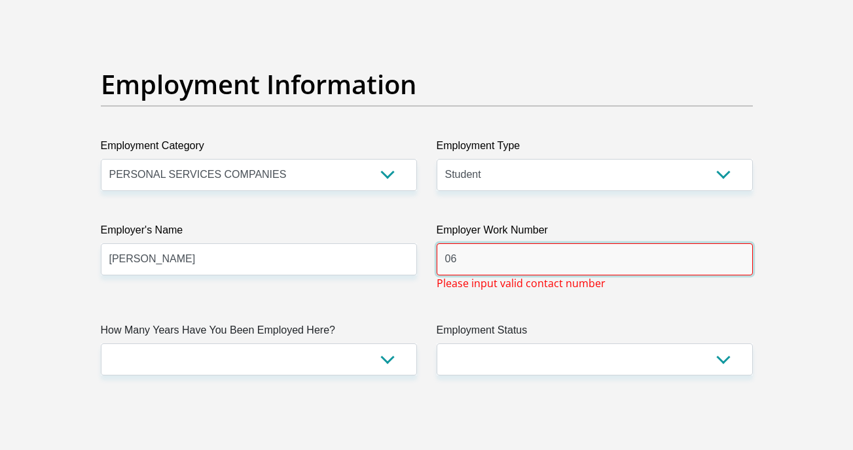
type input "0"
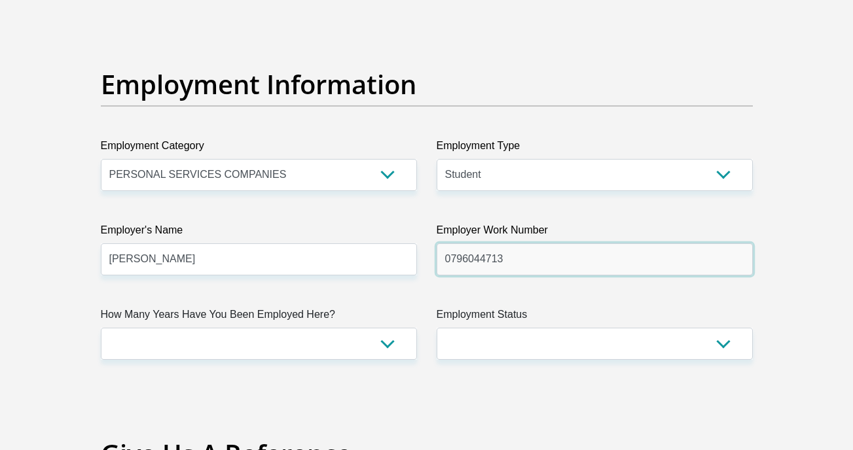
type input "0796044713"
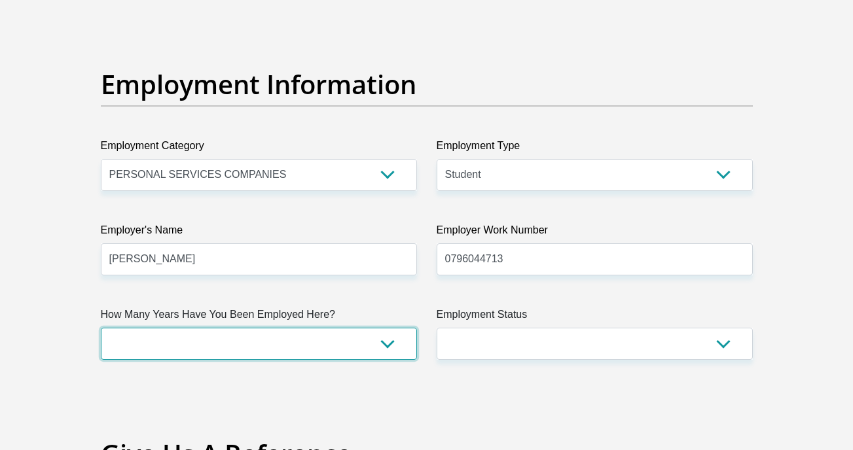
click at [248, 334] on select "less than 1 year 1-3 years 3-5 years 5+ years" at bounding box center [259, 344] width 316 height 32
select select "24"
click at [101, 328] on select "less than 1 year 1-3 years 3-5 years 5+ years" at bounding box center [259, 344] width 316 height 32
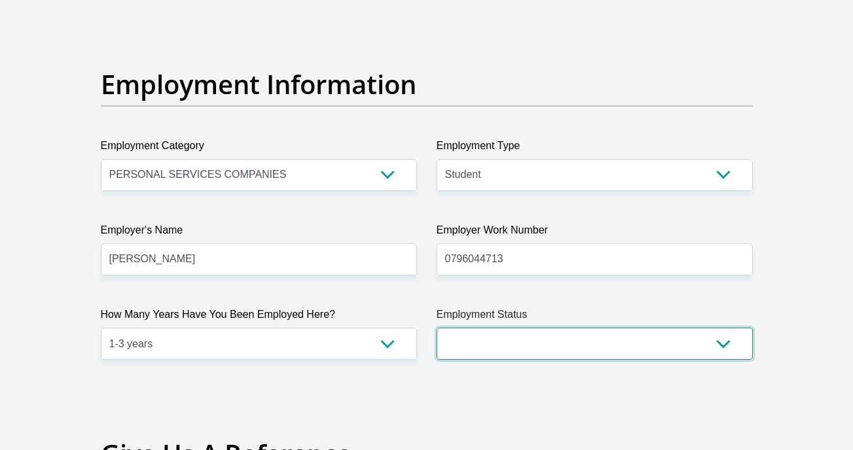
click at [471, 353] on select "Permanent/Full-time Part-time/Casual Contract Worker Self-Employed Housewife Re…" at bounding box center [594, 344] width 316 height 32
select select "3"
click at [436, 328] on select "Permanent/Full-time Part-time/Casual Contract Worker Self-Employed Housewife Re…" at bounding box center [594, 344] width 316 height 32
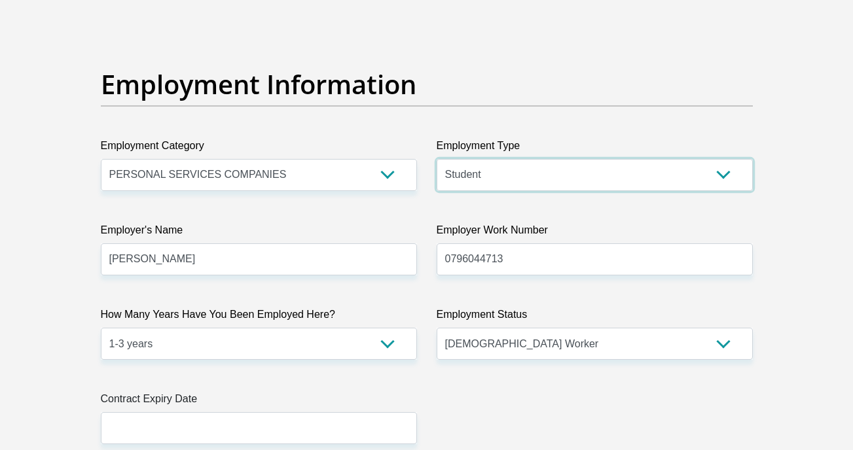
click at [464, 174] on select "College/Lecturer Craft Seller Creative Driver Executive Farmer Forces - Non Com…" at bounding box center [594, 175] width 316 height 32
select select "Teacher"
click at [436, 159] on select "College/Lecturer Craft Seller Creative Driver Executive Farmer Forces - Non Com…" at bounding box center [594, 175] width 316 height 32
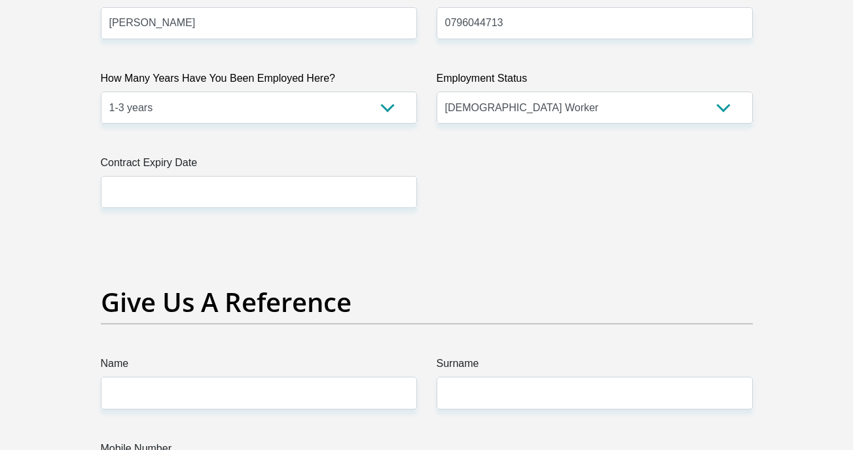
scroll to position [2556, 0]
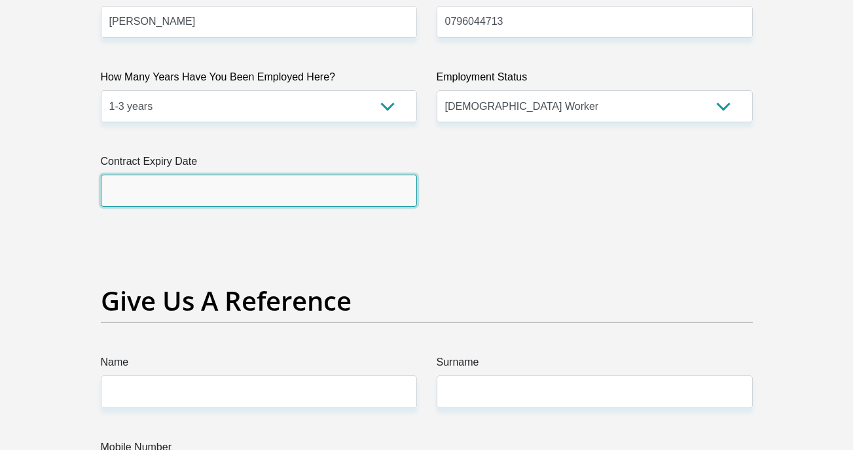
click at [137, 188] on input "text" at bounding box center [259, 191] width 316 height 32
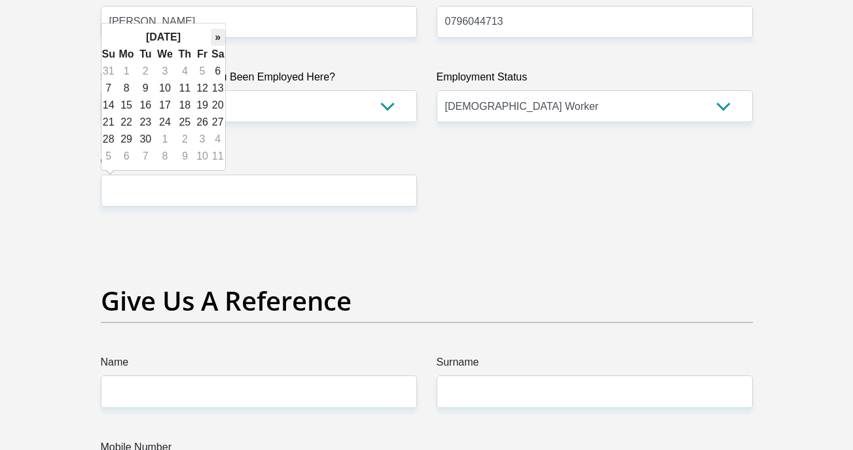
click at [211, 36] on th "»" at bounding box center [218, 37] width 14 height 17
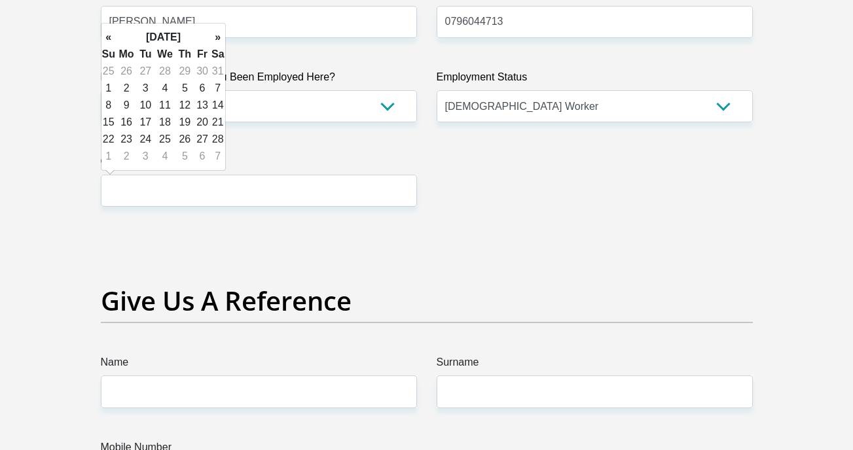
click at [211, 36] on th "»" at bounding box center [218, 37] width 14 height 17
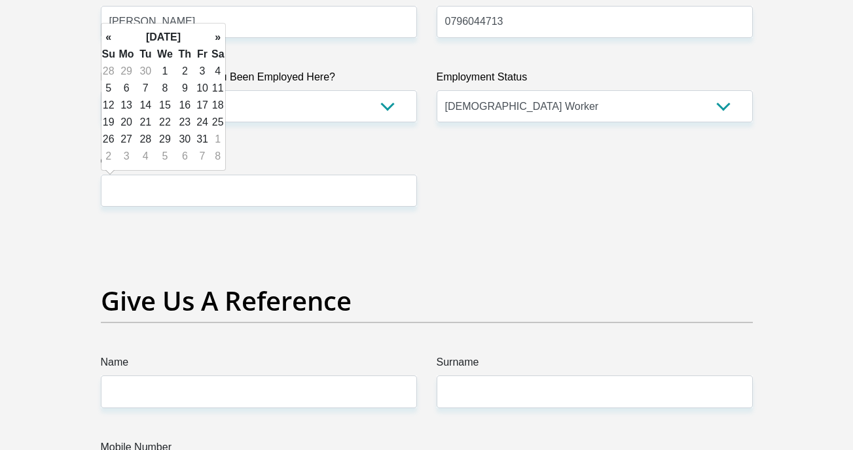
click at [211, 36] on th "»" at bounding box center [218, 37] width 14 height 17
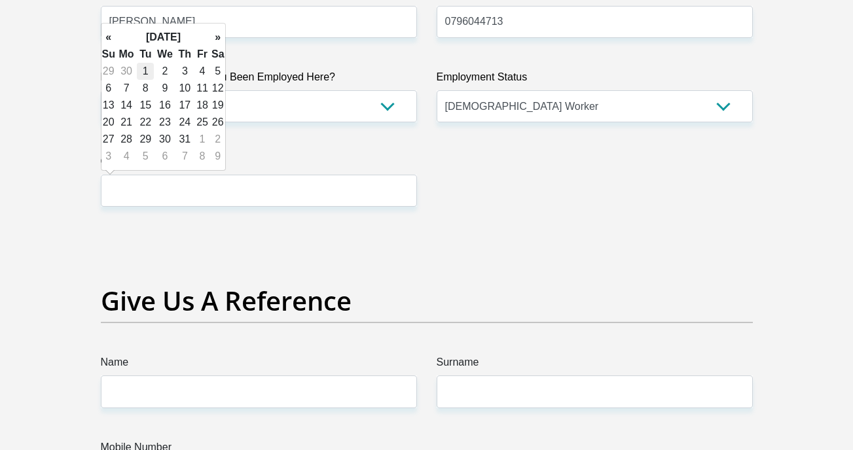
click at [147, 73] on td "1" at bounding box center [145, 71] width 17 height 17
type input "2026/12/01"
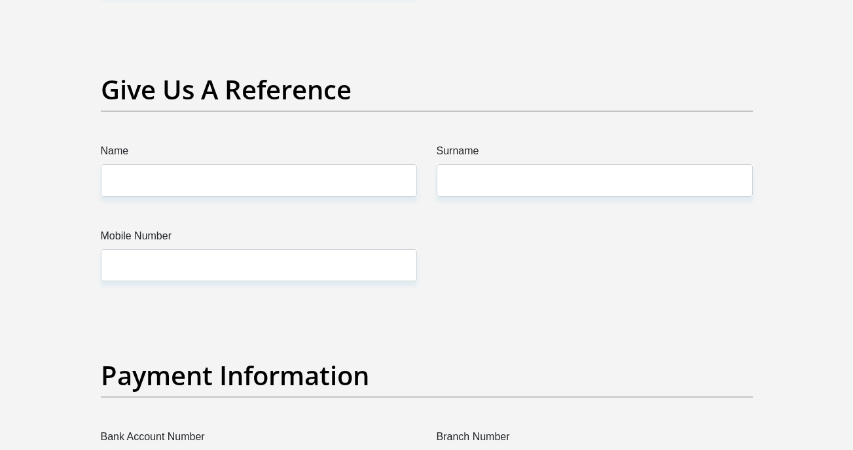
scroll to position [2778, 0]
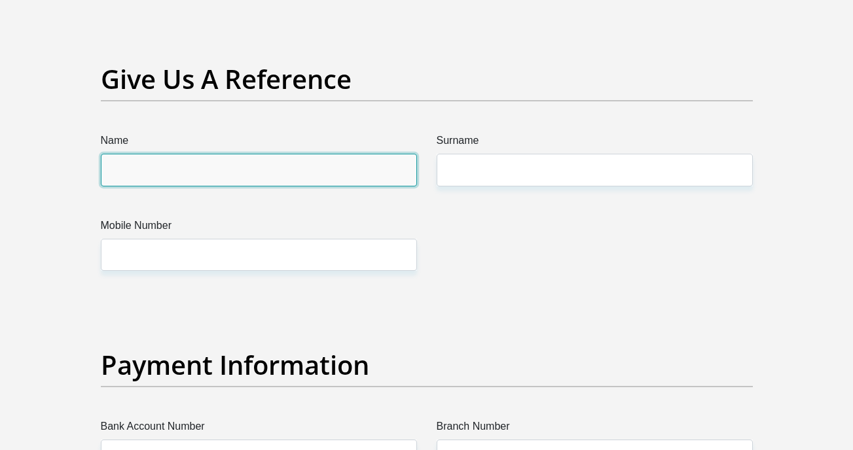
click at [122, 165] on input "Name" at bounding box center [259, 170] width 316 height 32
type input "Anele"
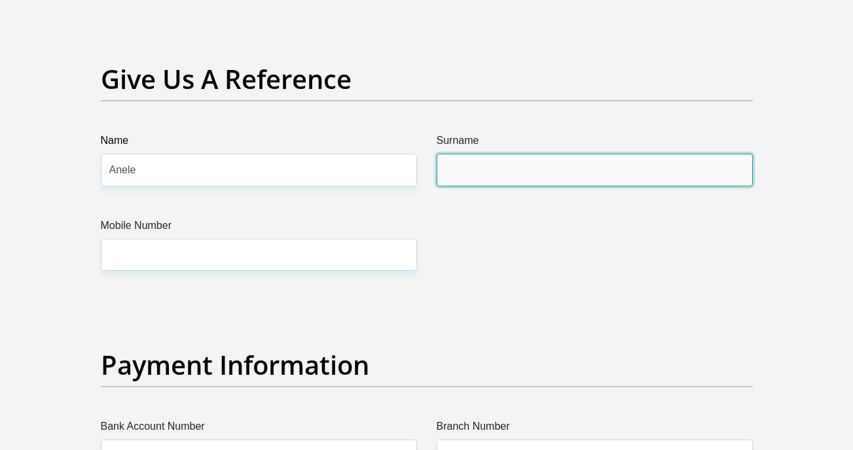
click at [465, 175] on input "Surname" at bounding box center [594, 170] width 316 height 32
type input "Sibitane"
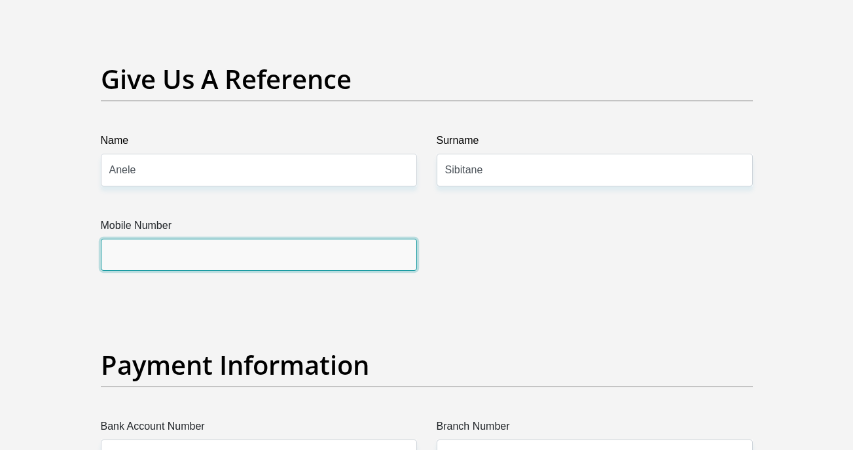
click at [122, 258] on input "Mobile Number" at bounding box center [259, 255] width 316 height 32
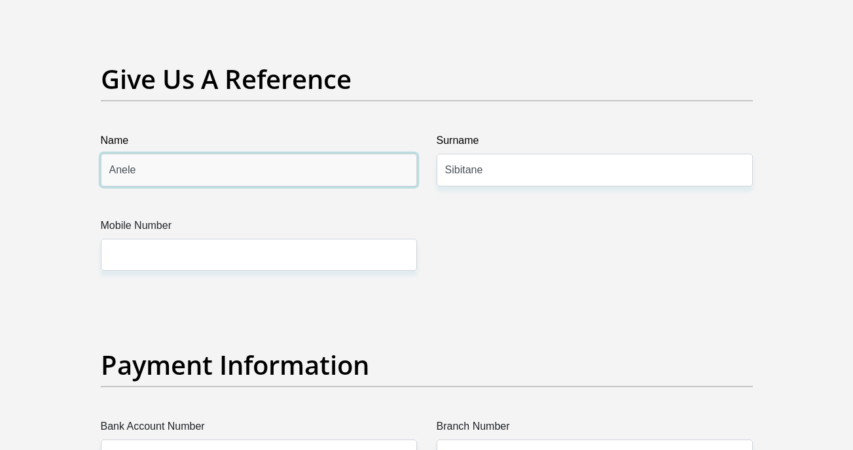
click at [152, 181] on input "Anele" at bounding box center [259, 170] width 316 height 32
type input "A"
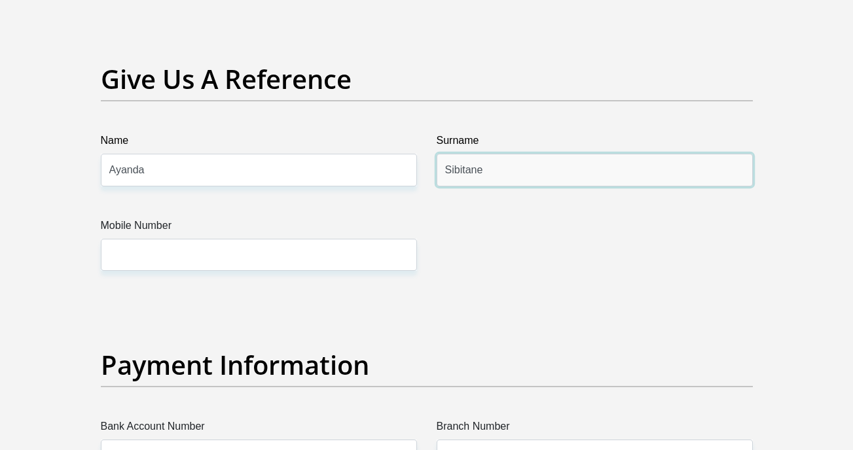
click at [488, 173] on input "Sibitane" at bounding box center [594, 170] width 316 height 32
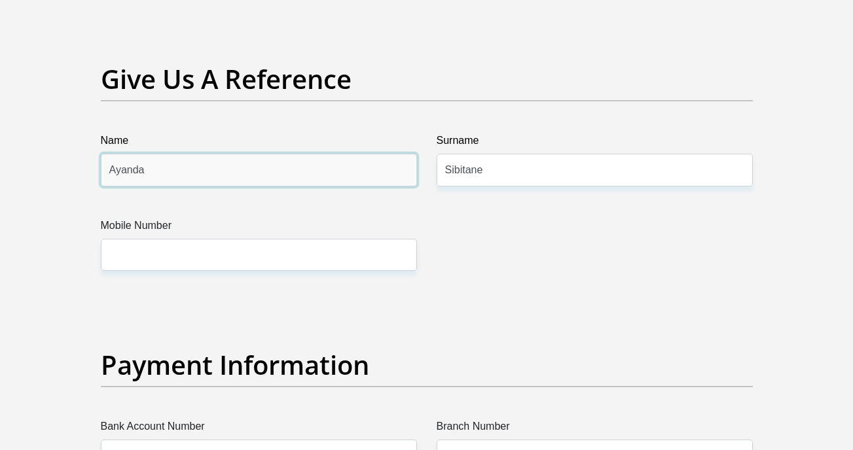
click at [177, 168] on input "Ayanda" at bounding box center [259, 170] width 316 height 32
type input "A"
type input "Nomsa"
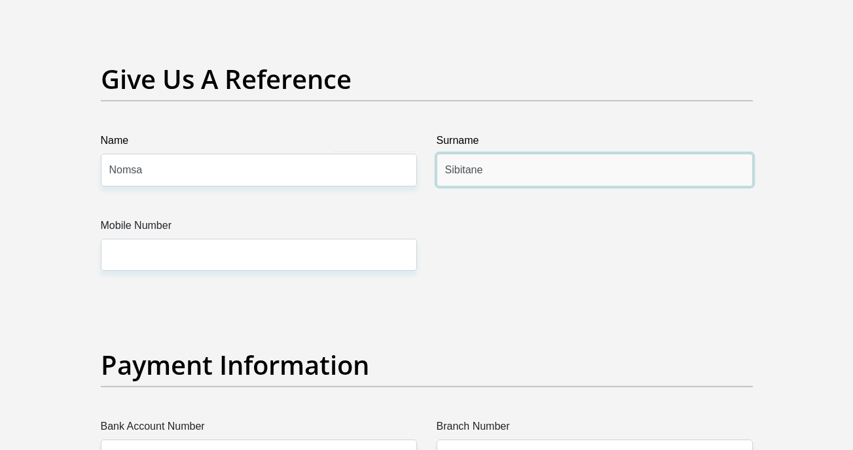
click at [483, 171] on input "Sibitane" at bounding box center [594, 170] width 316 height 32
type input "S"
type input "Ngomane"
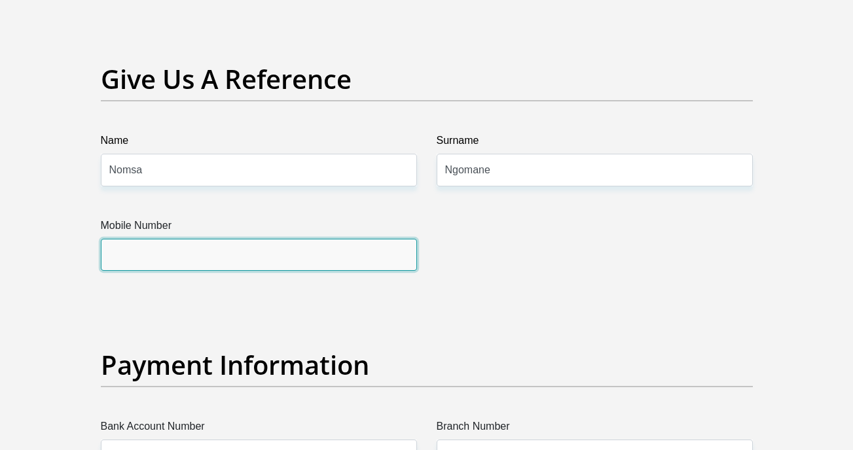
click at [168, 256] on input "Mobile Number" at bounding box center [259, 255] width 316 height 32
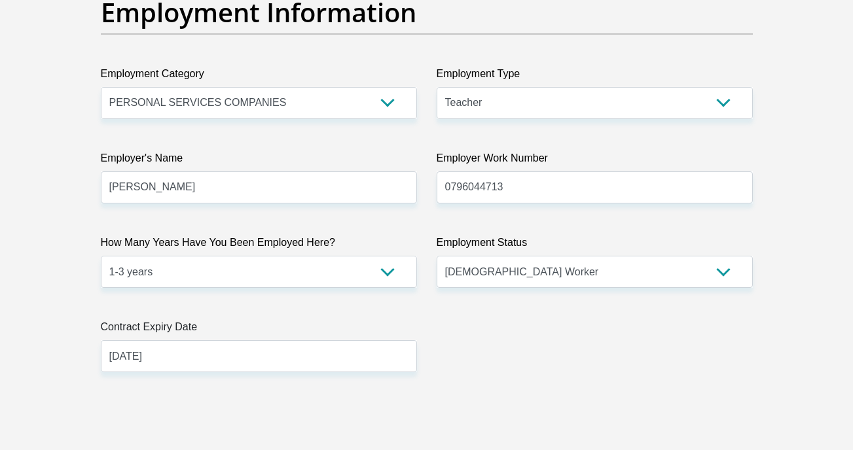
scroll to position [2390, 0]
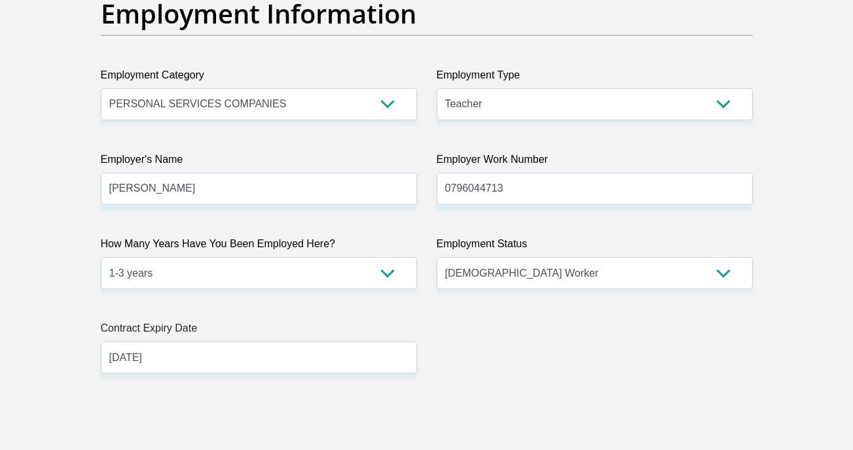
type input "0712428175"
click at [149, 200] on input "Maria" at bounding box center [259, 189] width 316 height 32
type input "M"
type input "Ayanda"
click at [499, 190] on input "0796044713" at bounding box center [594, 189] width 316 height 32
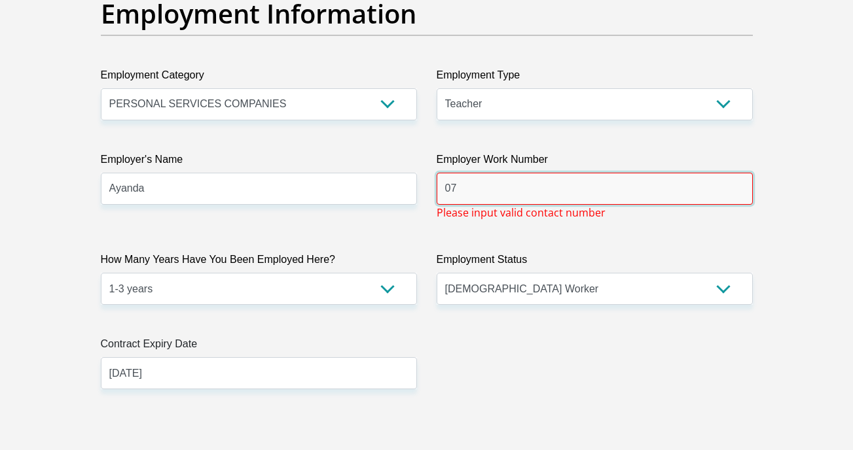
type input "0"
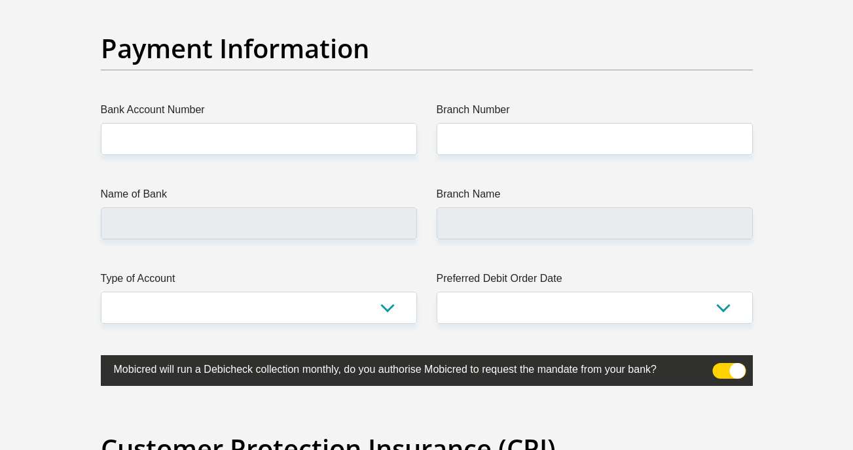
scroll to position [3098, 0]
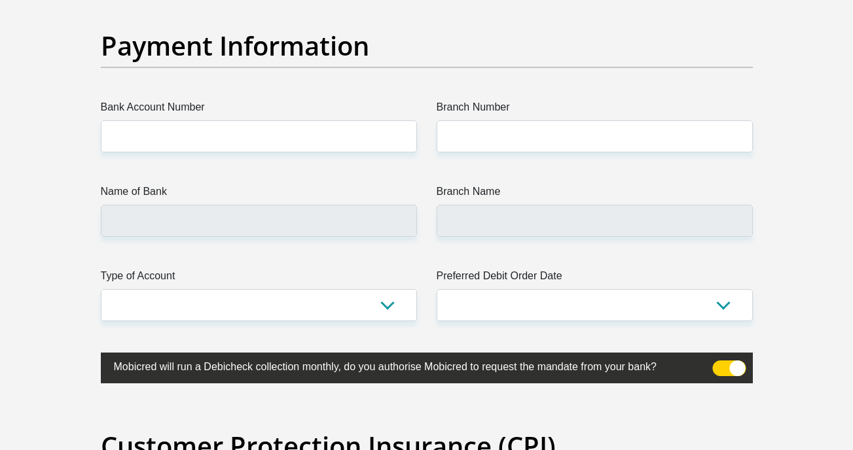
type input "0659686683"
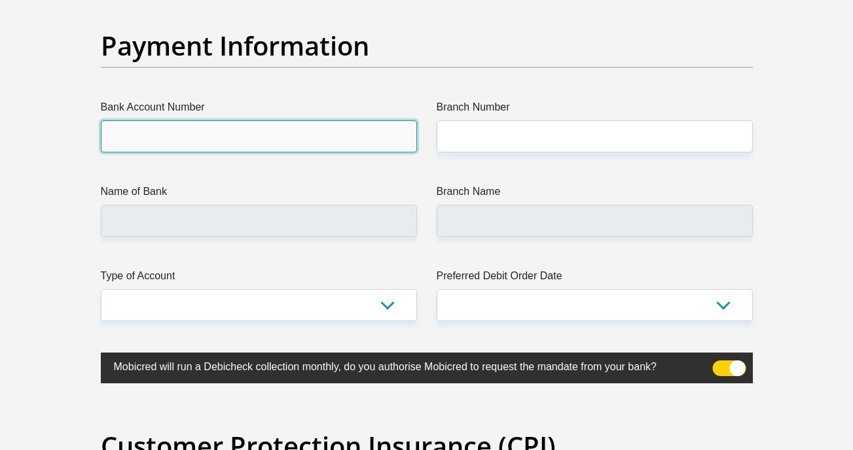
click at [171, 134] on input "Bank Account Number" at bounding box center [259, 136] width 316 height 32
type input "1964344083"
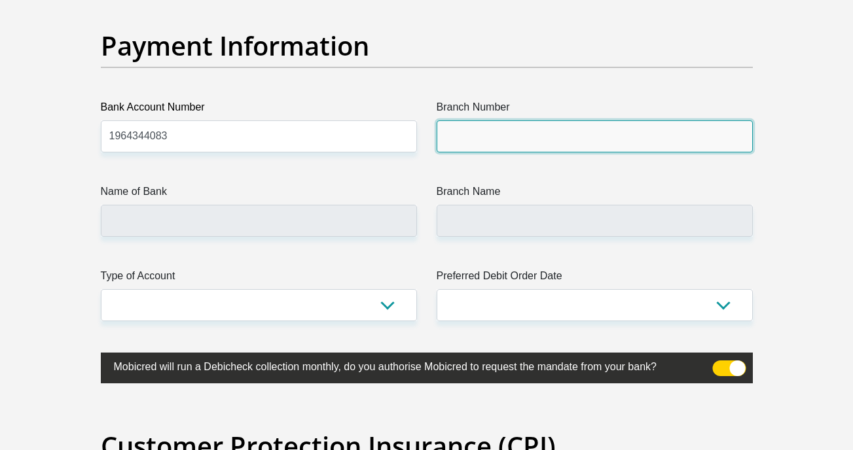
click at [493, 141] on input "Branch Number" at bounding box center [594, 136] width 316 height 32
type input "470010"
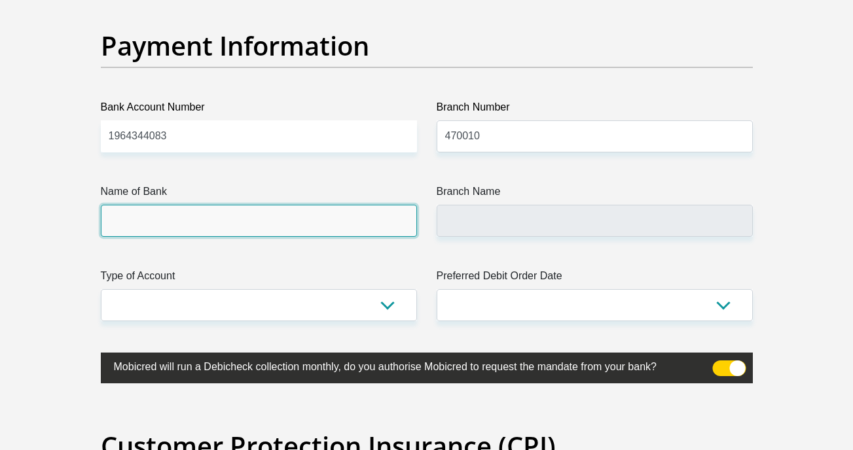
click at [164, 222] on input "Name of Bank" at bounding box center [259, 221] width 316 height 32
type input "CAPITEC BANK LIMITED"
type input "CAPITEC BANK CPC"
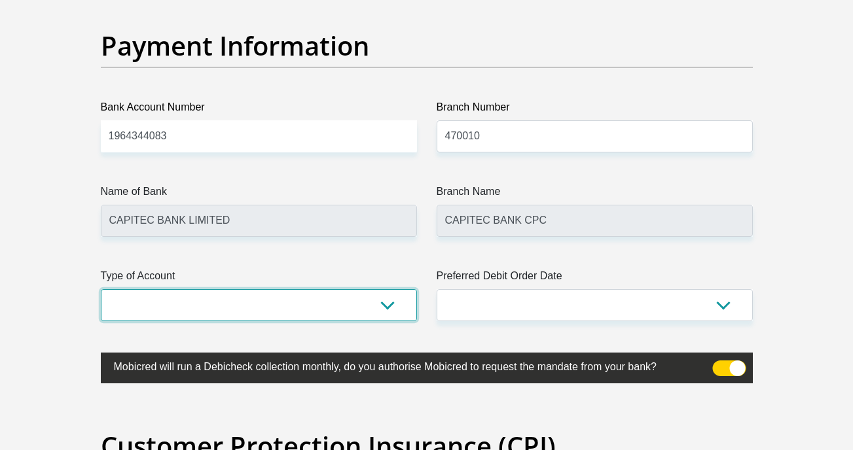
click at [186, 309] on select "Cheque Savings" at bounding box center [259, 305] width 316 height 32
select select "SAV"
click at [101, 289] on select "Cheque Savings" at bounding box center [259, 305] width 316 height 32
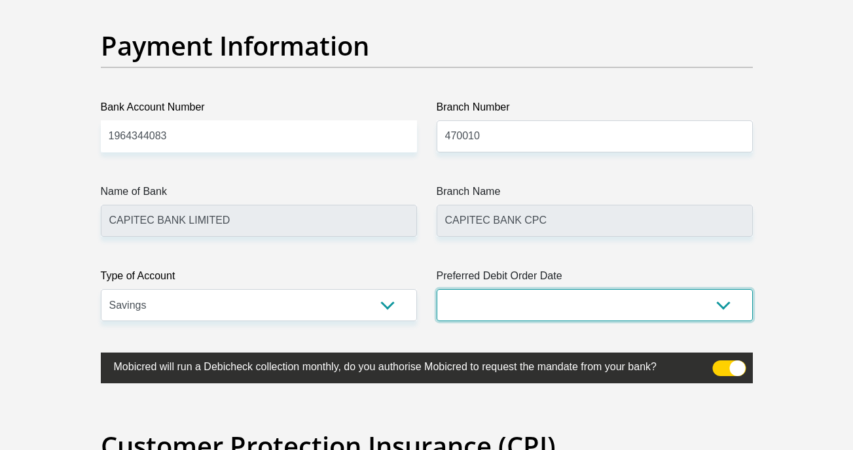
click at [488, 300] on select "1st 2nd 3rd 4th 5th 7th 18th 19th 20th 21st 22nd 23rd 24th 25th 26th 27th 28th …" at bounding box center [594, 305] width 316 height 32
select select "1"
click at [436, 289] on select "1st 2nd 3rd 4th 5th 7th 18th 19th 20th 21st 22nd 23rd 24th 25th 26th 27th 28th …" at bounding box center [594, 305] width 316 height 32
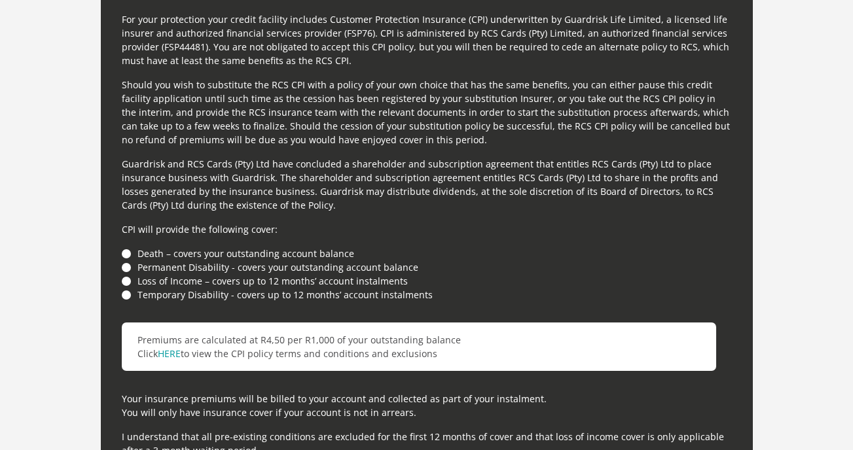
scroll to position [3621, 0]
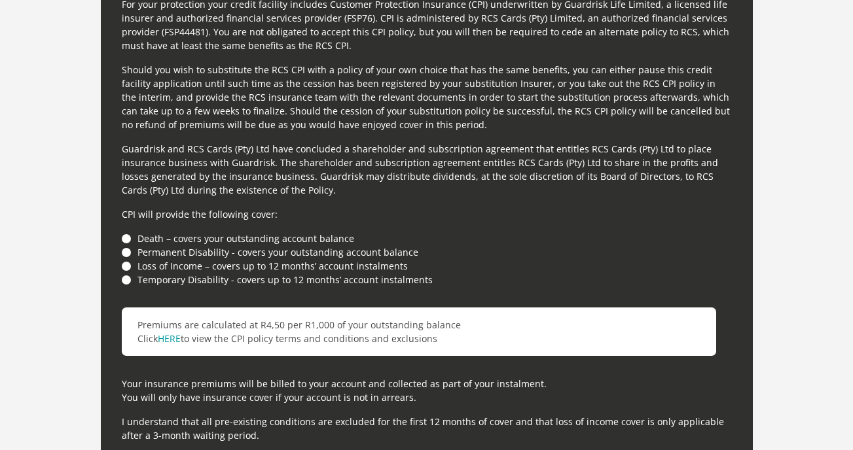
click at [123, 238] on li "Death – covers your outstanding account balance" at bounding box center [427, 239] width 610 height 14
click at [124, 255] on li "Permanent Disability - covers your outstanding account balance" at bounding box center [427, 252] width 610 height 14
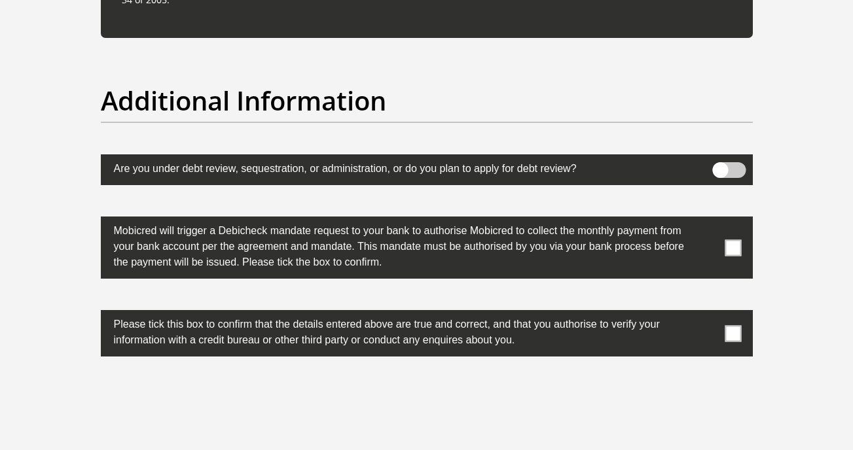
scroll to position [4109, 0]
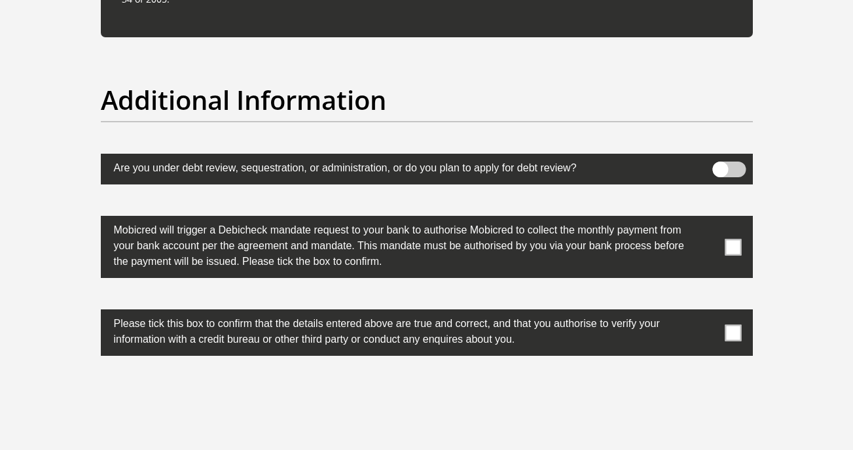
click at [735, 252] on span at bounding box center [732, 247] width 16 height 16
click at [707, 219] on input "checkbox" at bounding box center [707, 219] width 0 height 0
click at [729, 332] on span at bounding box center [732, 333] width 16 height 16
click at [707, 313] on input "checkbox" at bounding box center [707, 313] width 0 height 0
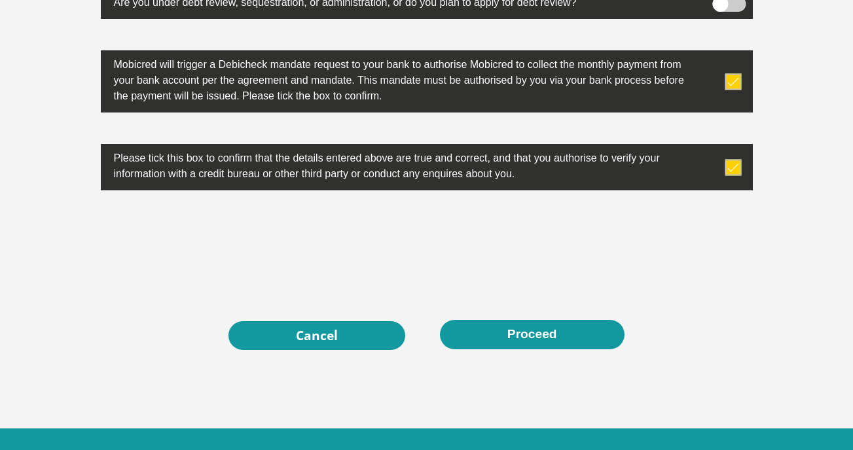
scroll to position [4276, 0]
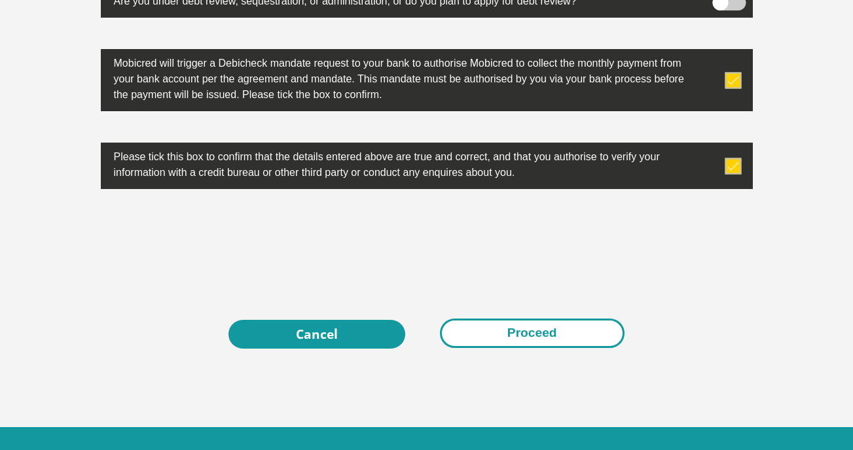
click at [520, 329] on button "Proceed" at bounding box center [532, 333] width 185 height 29
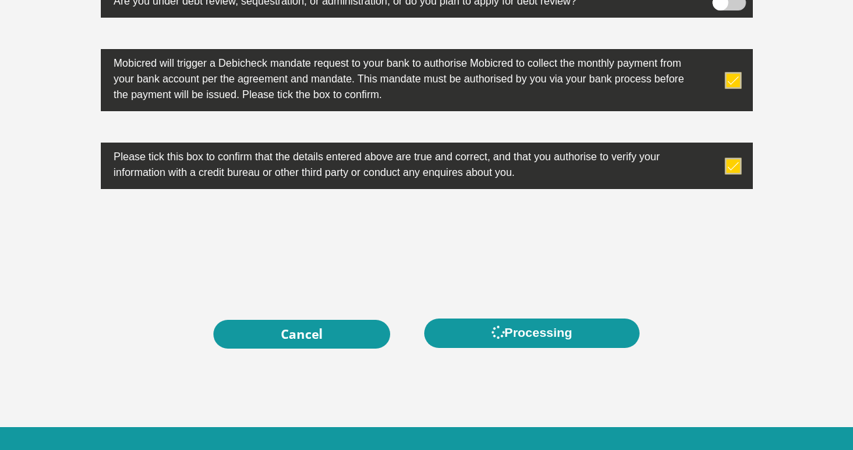
scroll to position [0, 0]
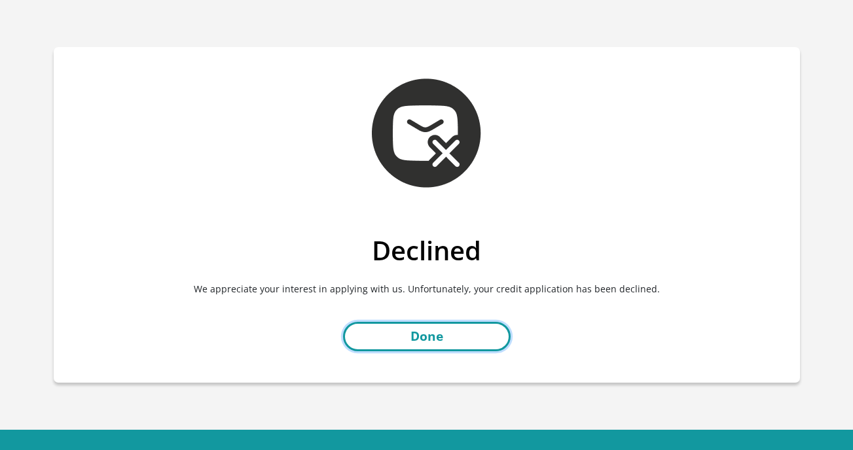
click at [414, 340] on link "Done" at bounding box center [427, 336] width 168 height 29
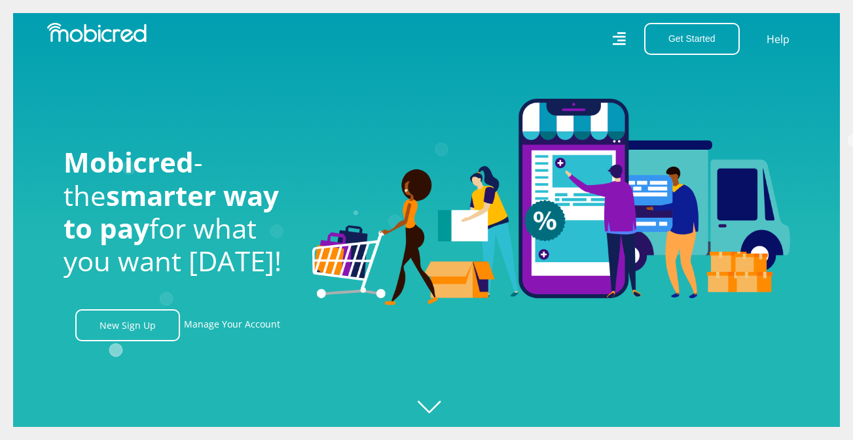
scroll to position [0, 898]
